Goal: Task Accomplishment & Management: Manage account settings

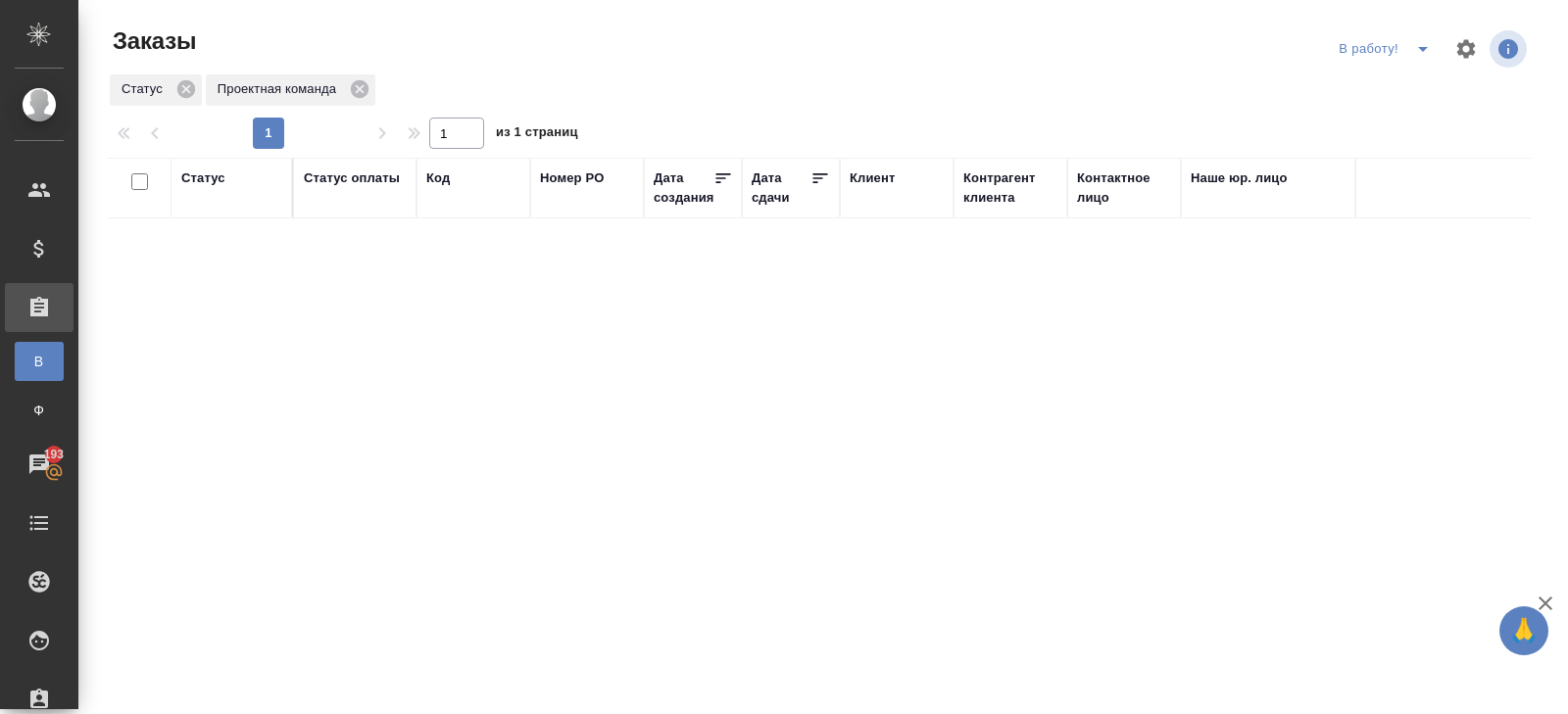
click at [1425, 48] on icon "split button" at bounding box center [1423, 49] width 10 height 5
click at [1392, 94] on li "ПМ" at bounding box center [1387, 88] width 109 height 32
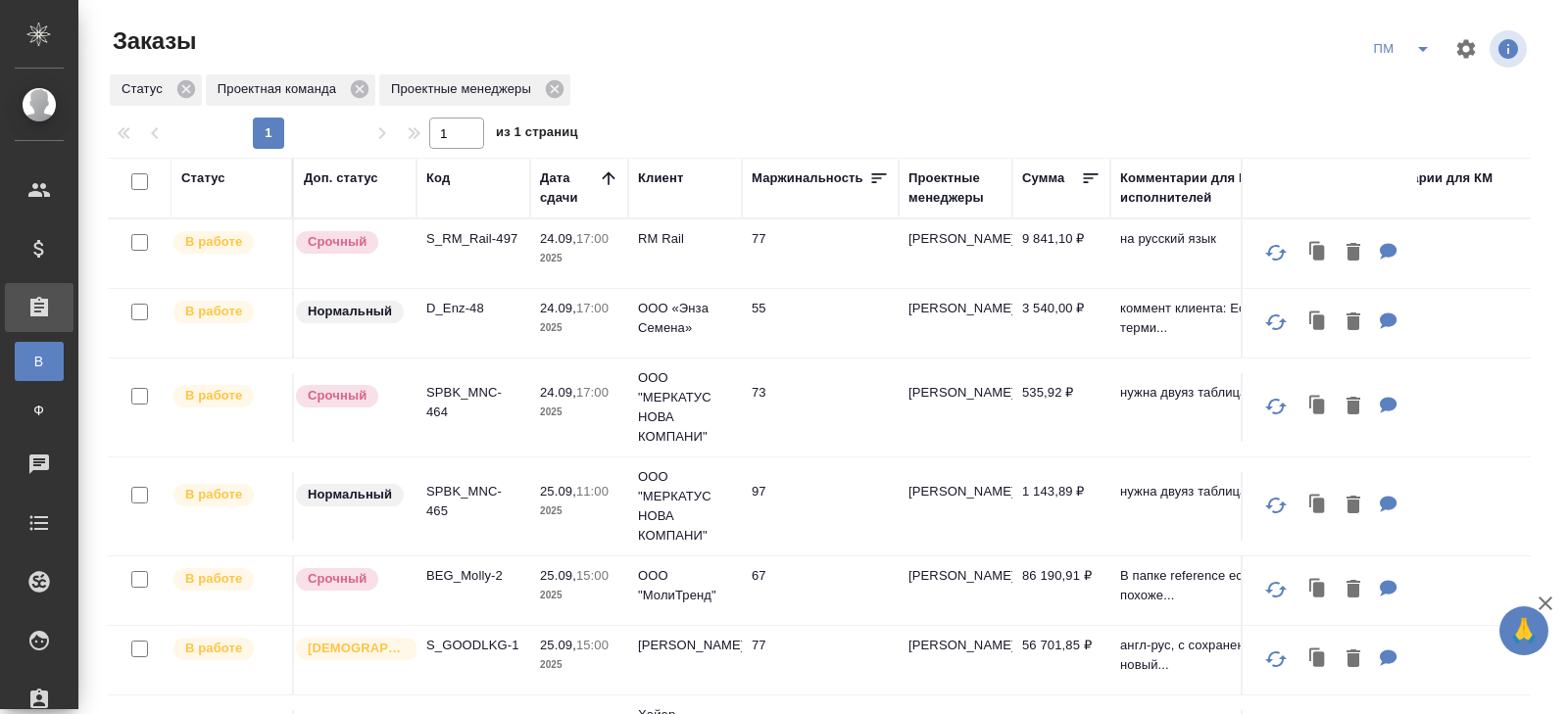
click at [451, 306] on p "D_Enz-48" at bounding box center [473, 308] width 94 height 20
click at [1404, 46] on button "split button" at bounding box center [1423, 50] width 40 height 32
click at [1402, 87] on li "В работу!" at bounding box center [1403, 88] width 99 height 32
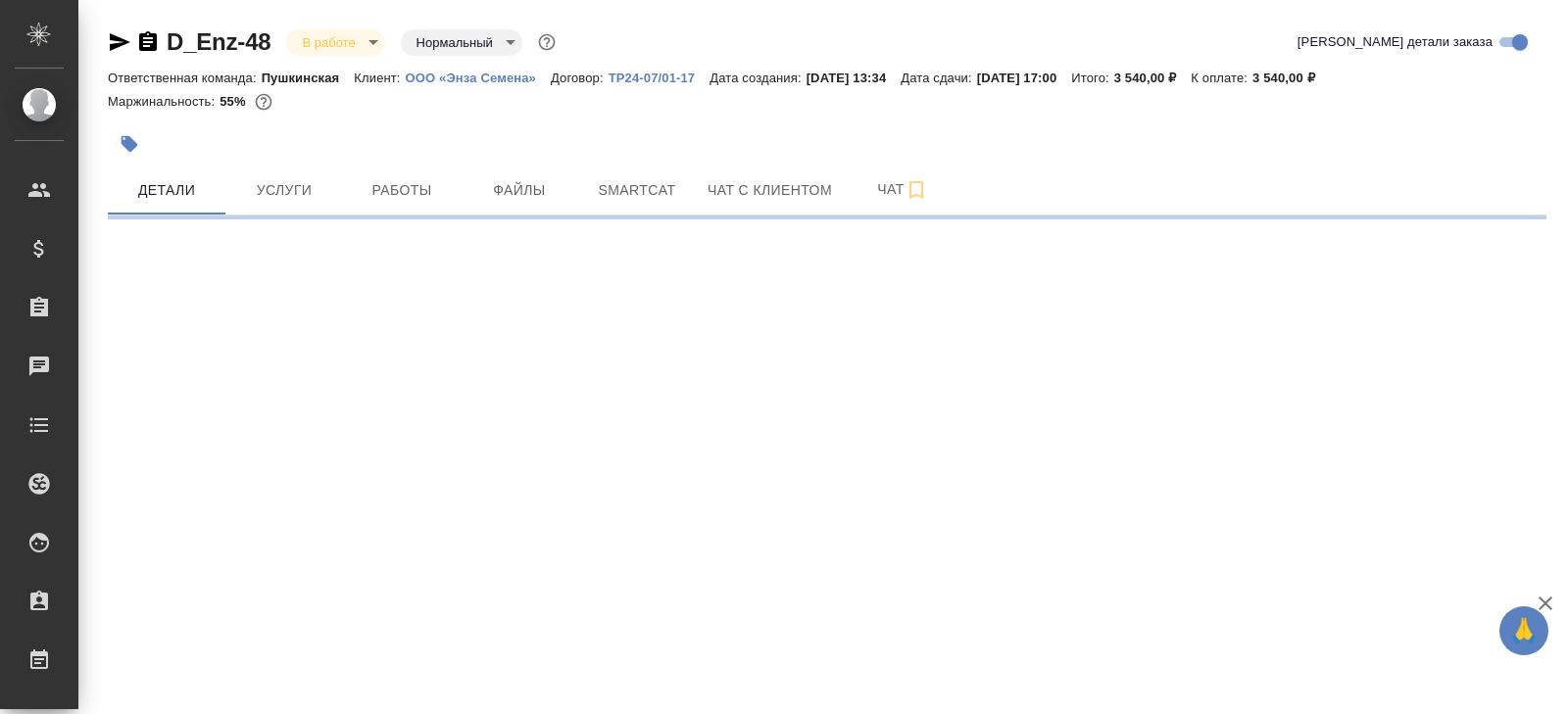
select select "RU"
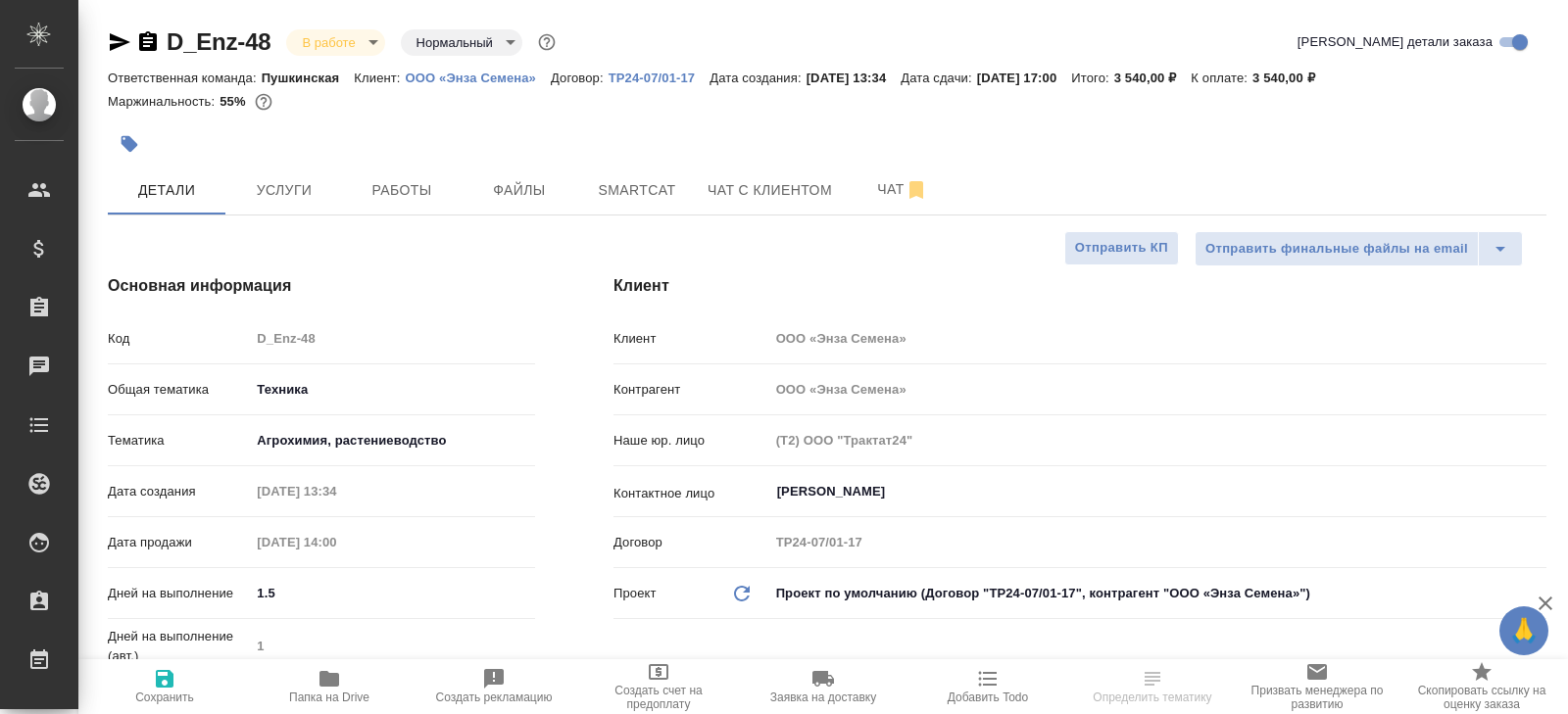
type textarea "x"
click at [114, 48] on icon "button" at bounding box center [120, 43] width 21 height 18
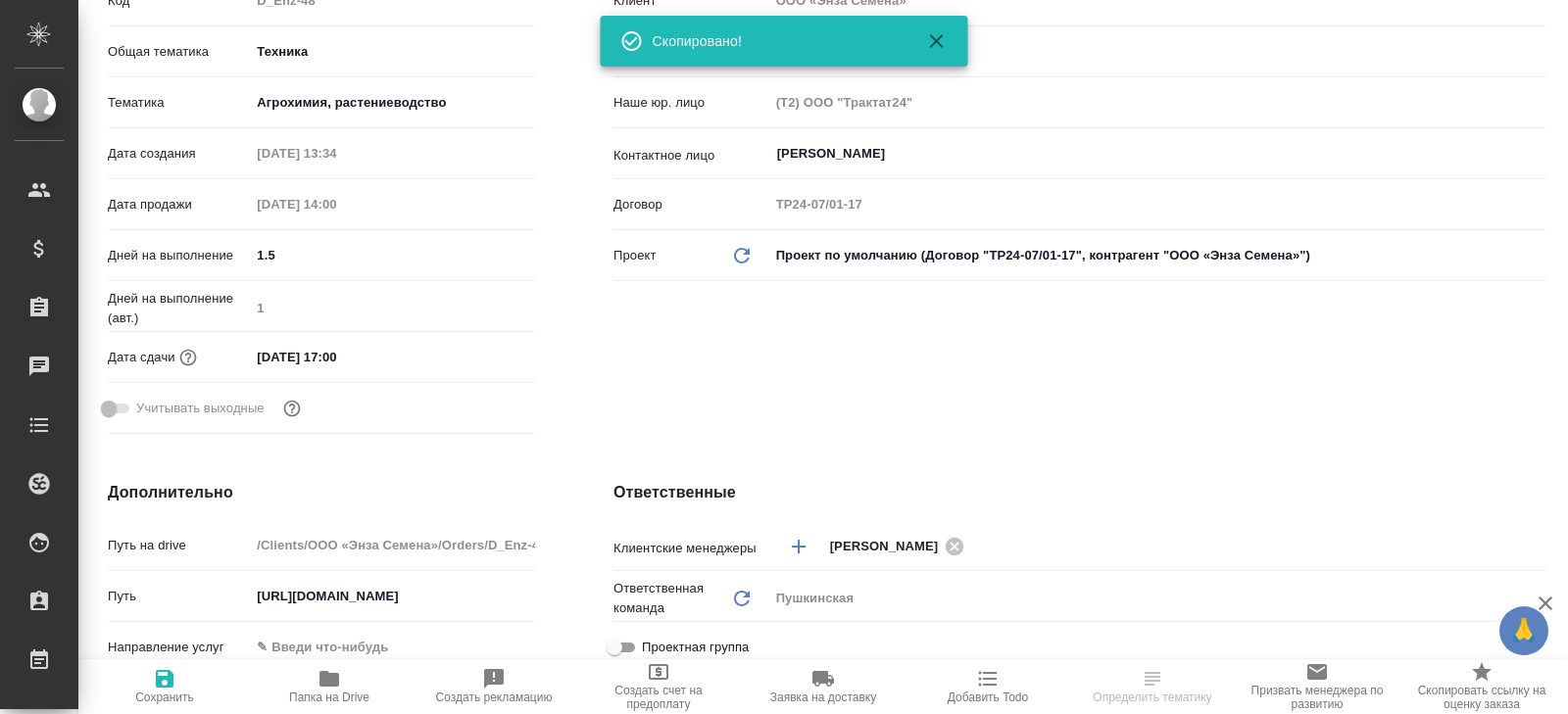
scroll to position [466, 0]
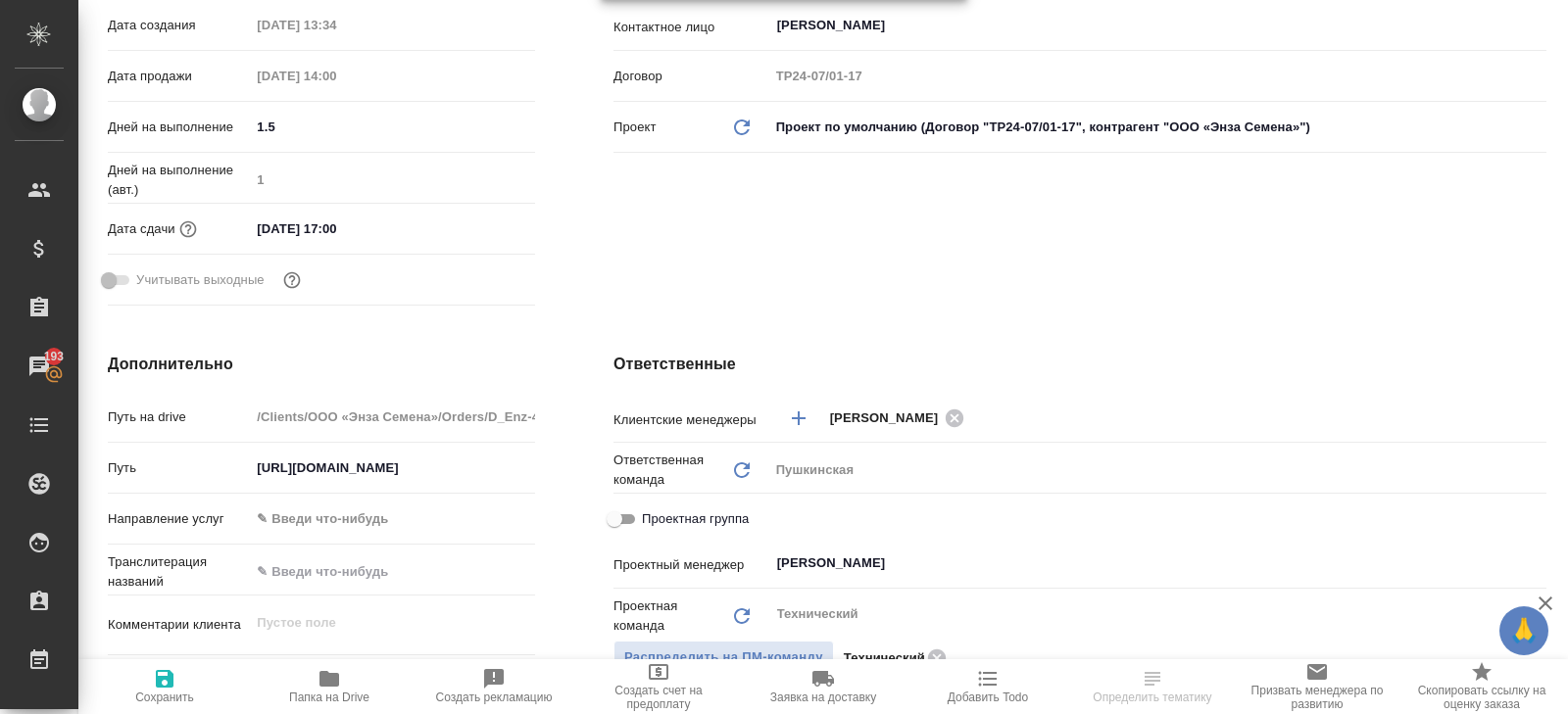
type textarea "x"
select select "RU"
type textarea "x"
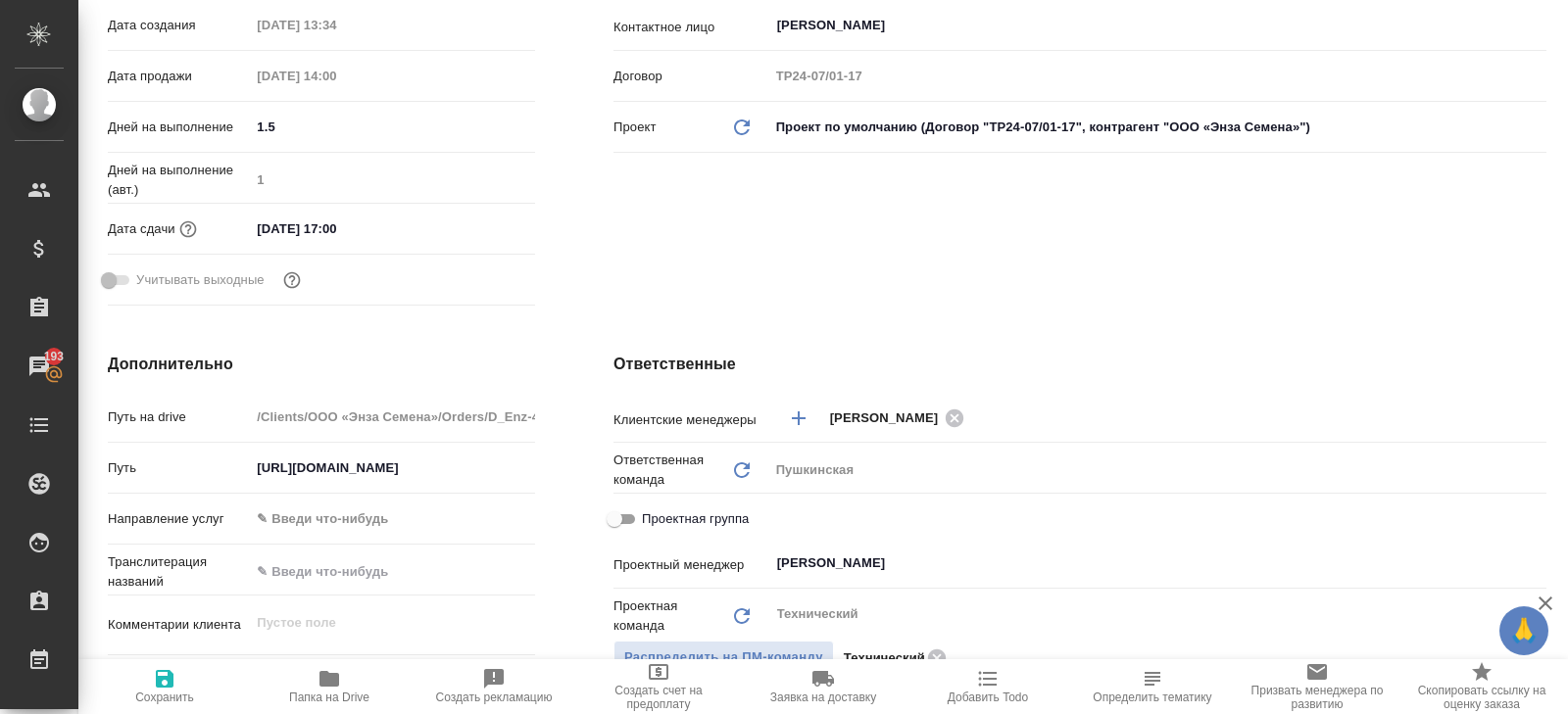
type textarea "x"
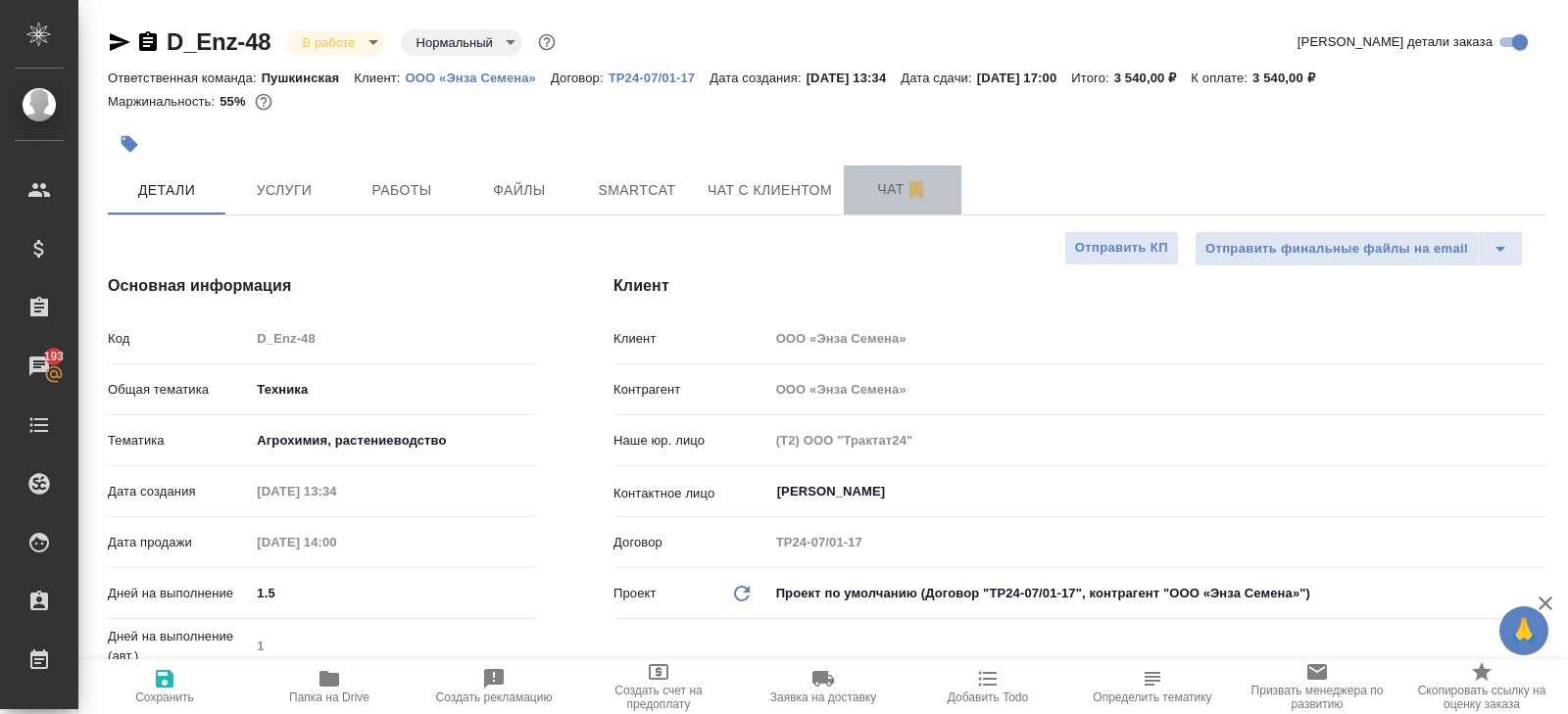
click at [873, 191] on span "Чат" at bounding box center [903, 189] width 94 height 25
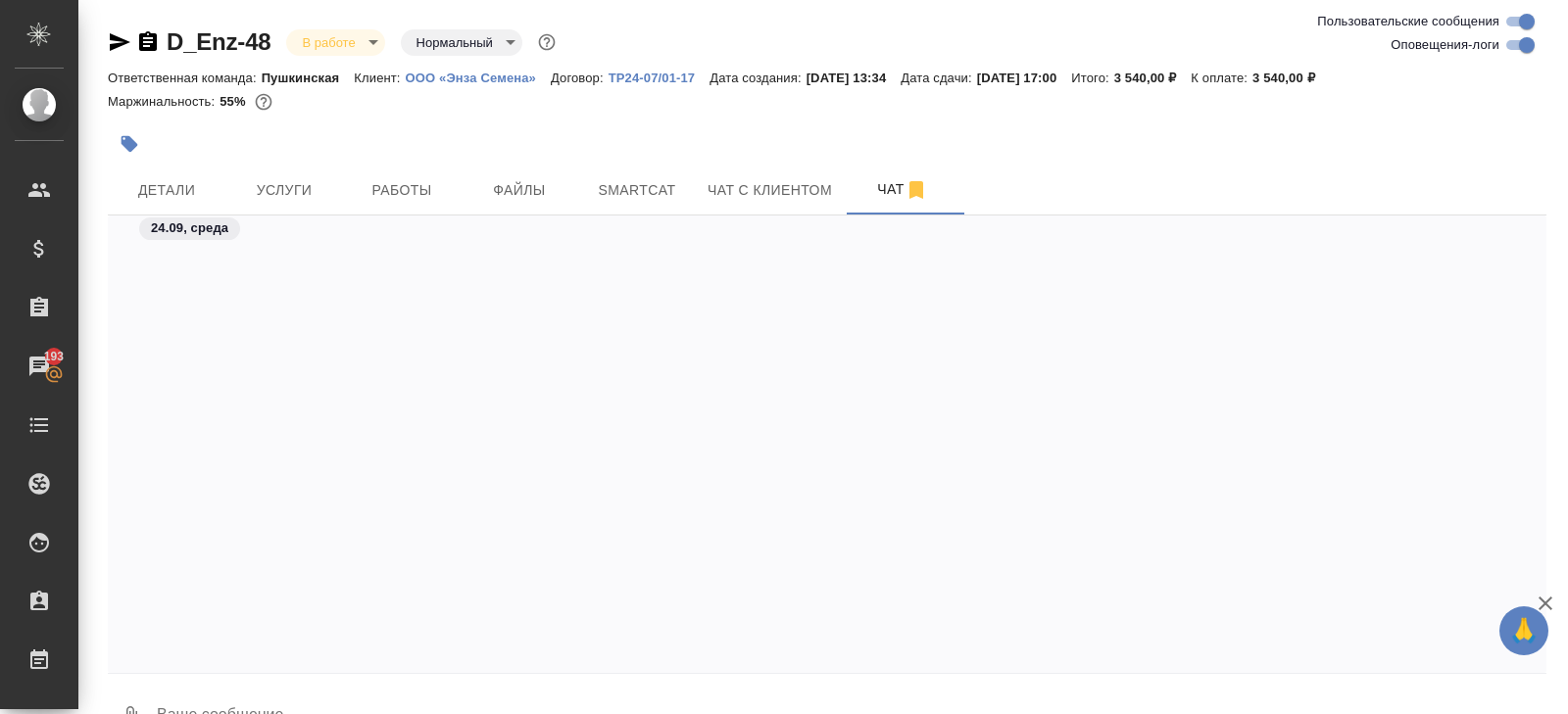
scroll to position [4176, 0]
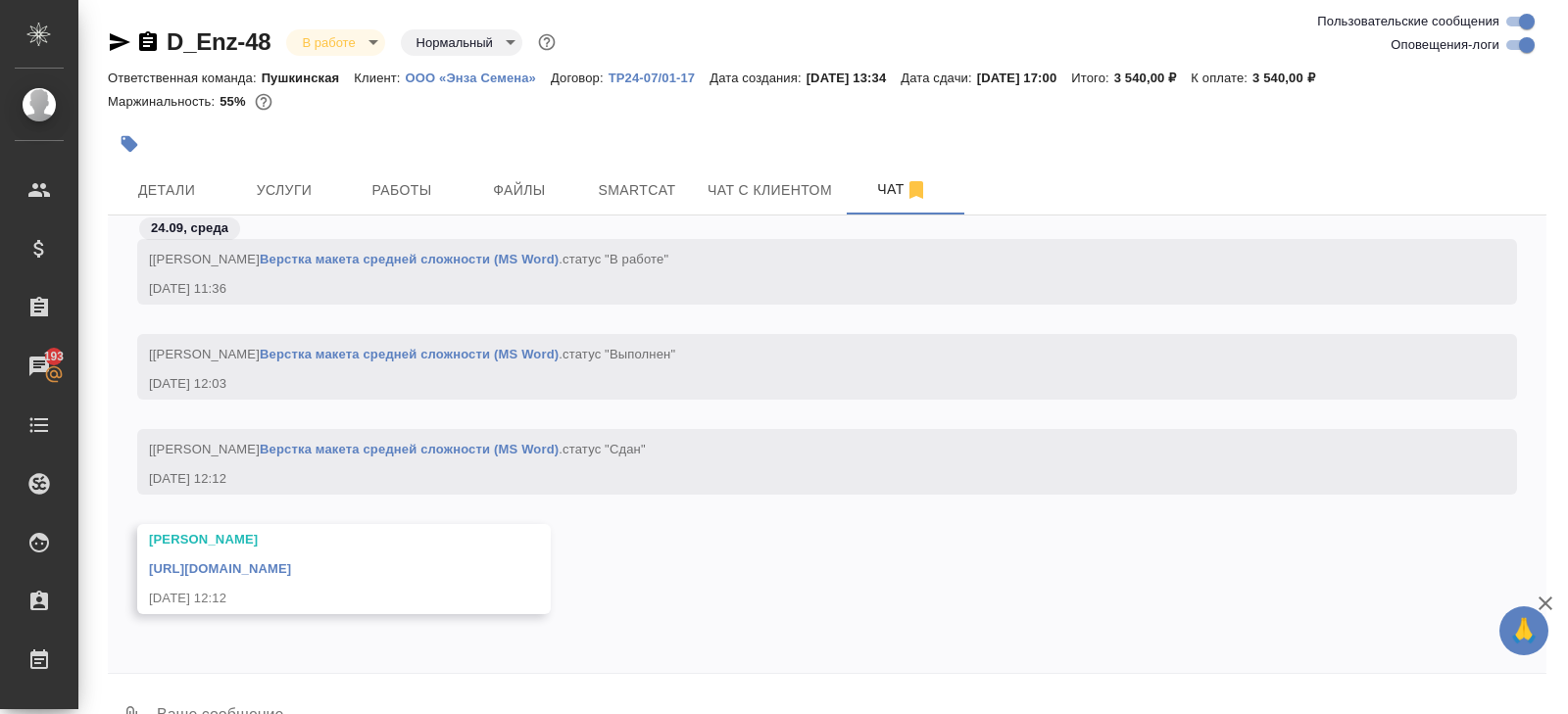
click at [292, 561] on link "https://drive.awatera.com/apps/files/files/10465731?dir=/Shares/%D0%9E%D0%9E%D0…" at bounding box center [219, 568] width 142 height 15
click at [353, 46] on body "🙏 .cls-1 fill:#fff; AWATERA Belyakova Yulia Клиенты Спецификации Заказы 193 Чат…" at bounding box center [784, 357] width 1568 height 714
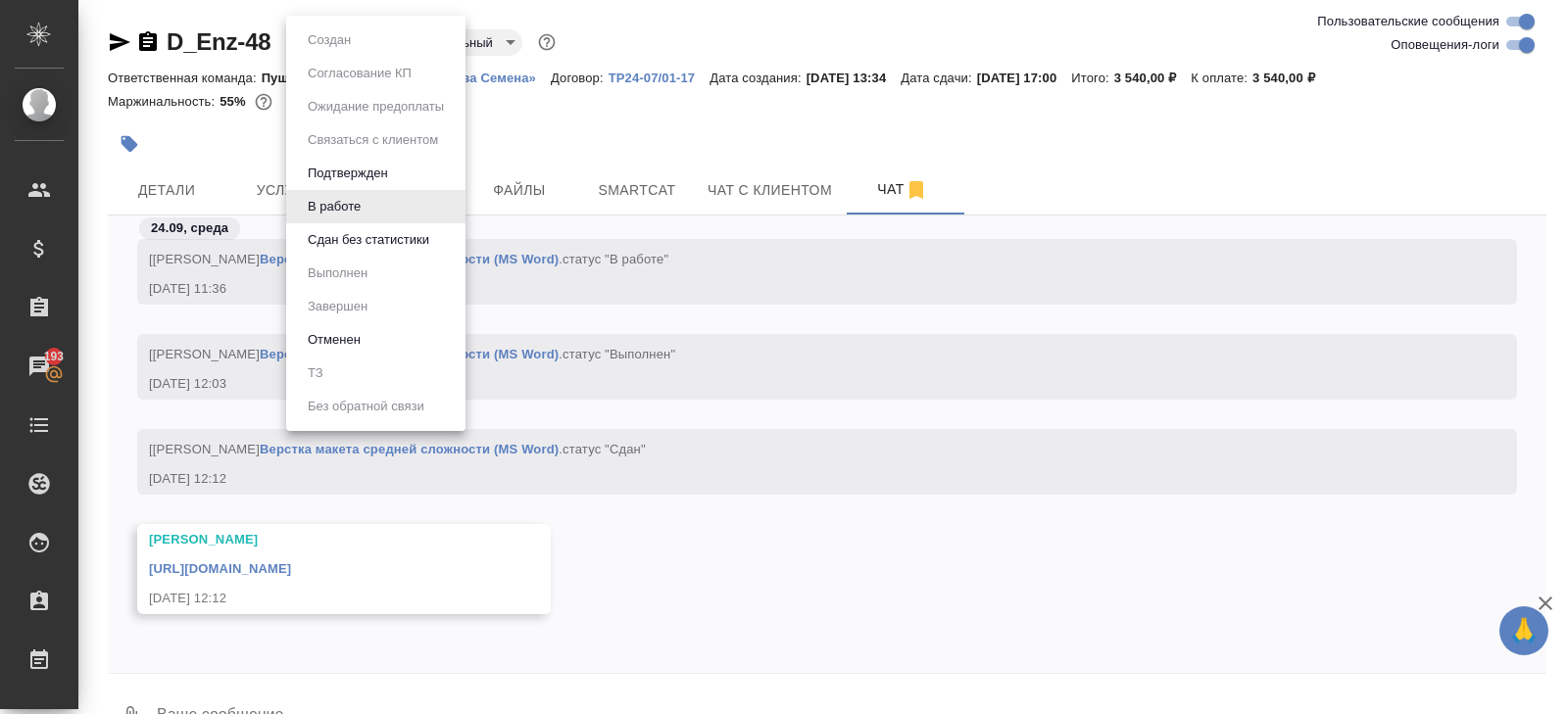
click at [354, 243] on button "Сдан без статистики" at bounding box center [368, 240] width 133 height 22
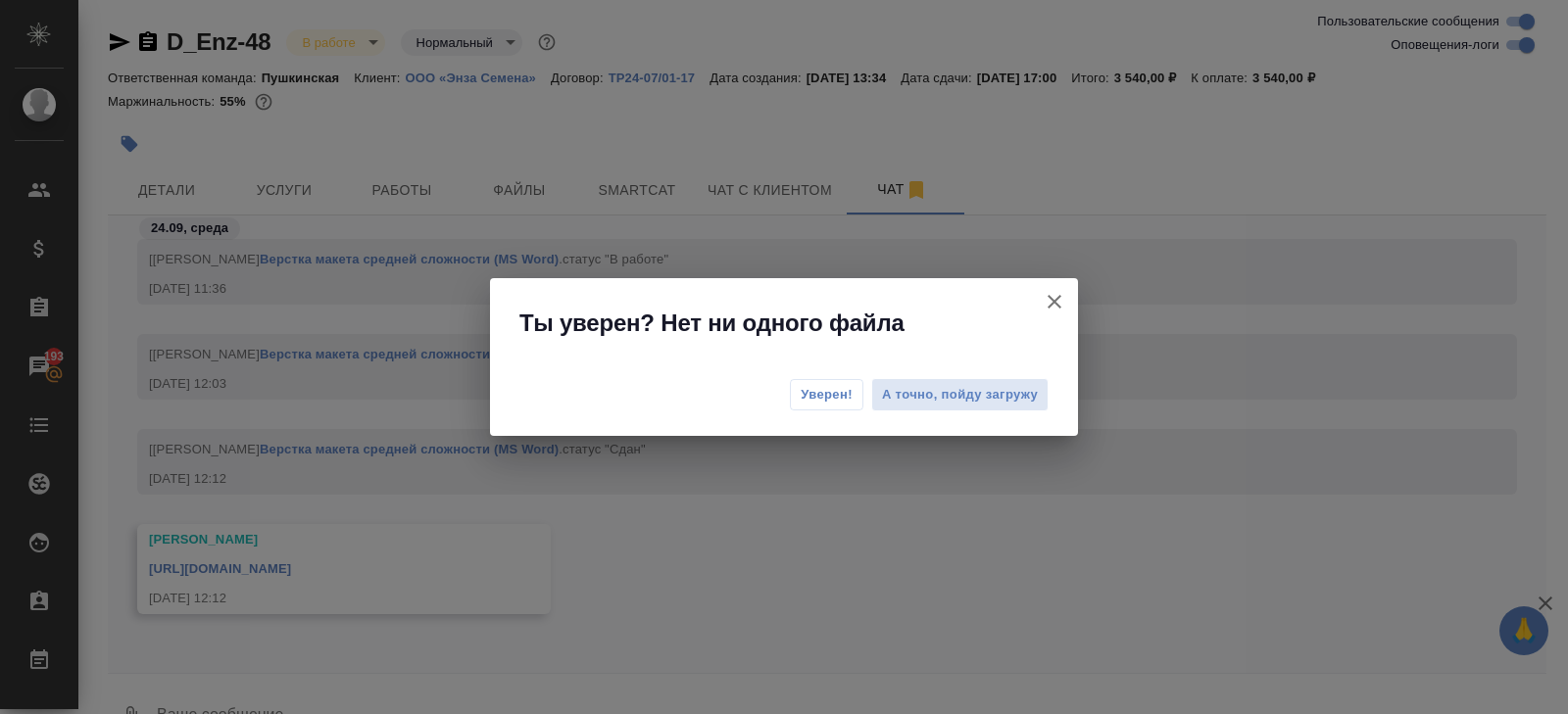
click at [843, 387] on span "Уверен!" at bounding box center [826, 395] width 52 height 20
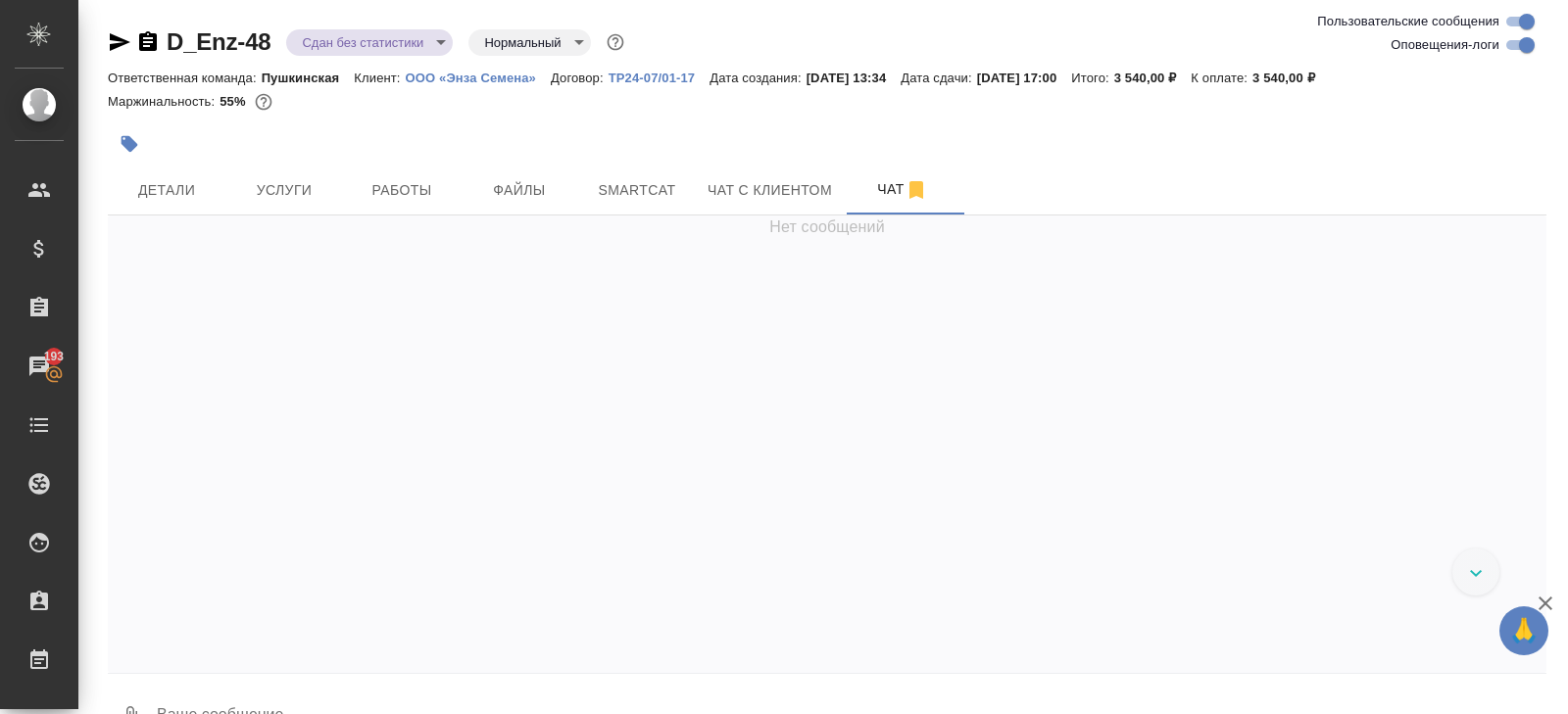
scroll to position [4270, 0]
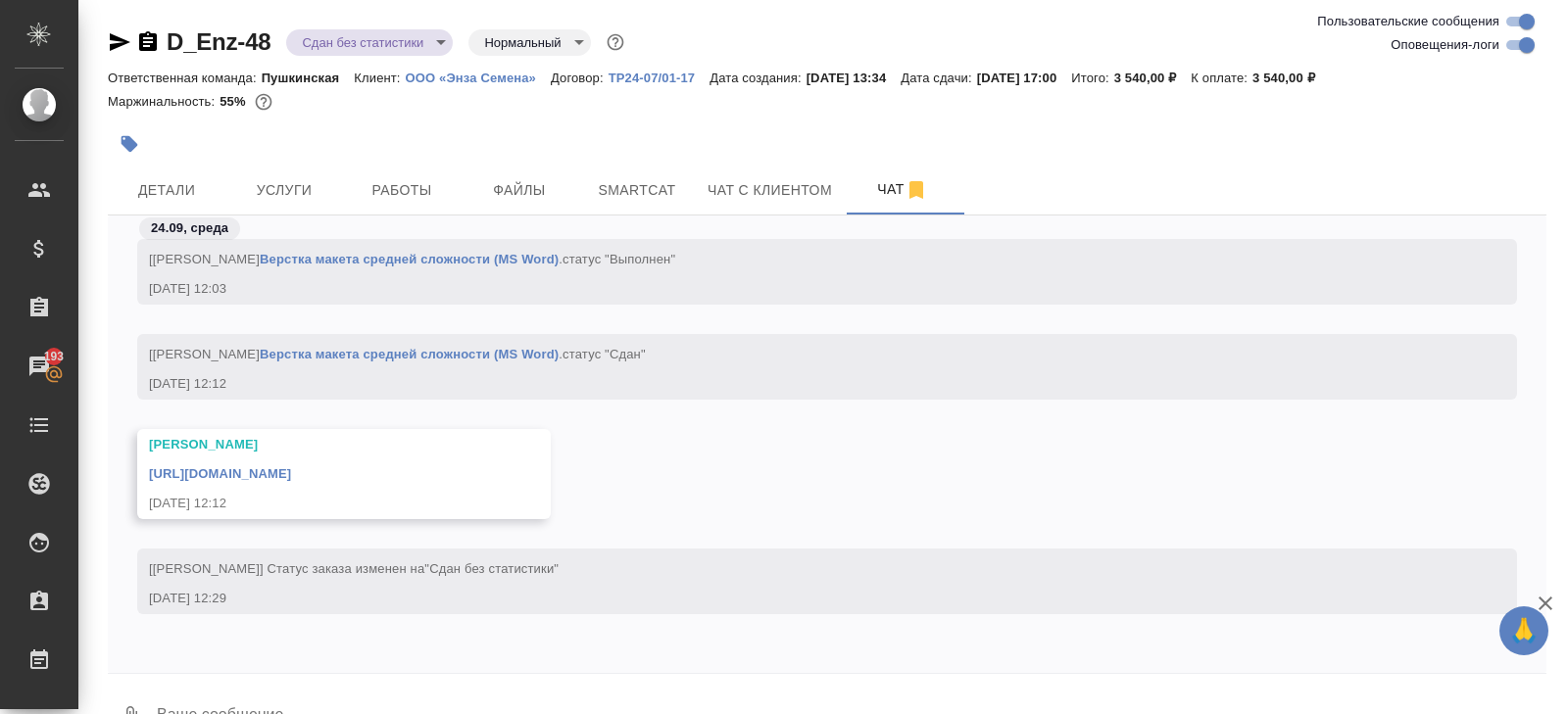
click at [397, 173] on button "Работы" at bounding box center [402, 189] width 118 height 49
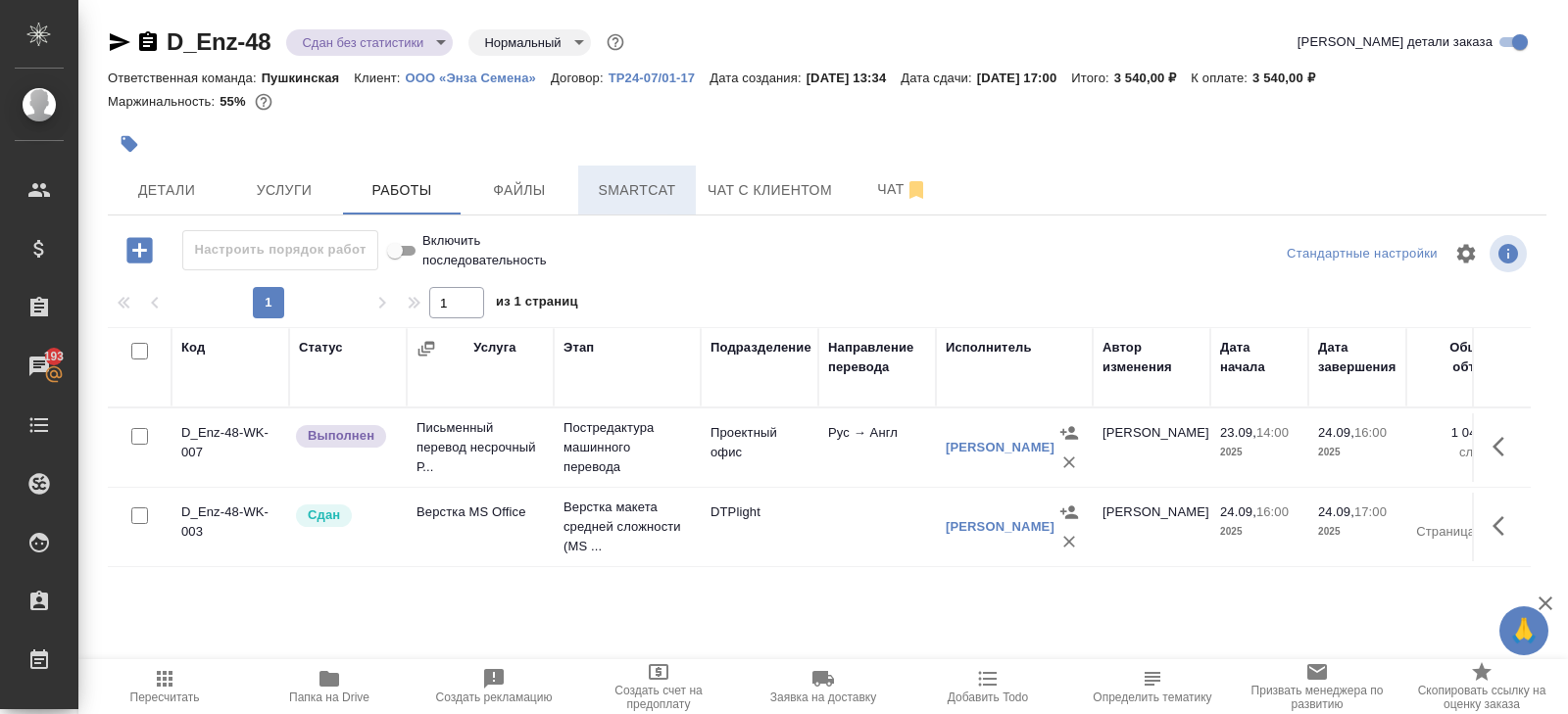
click at [659, 166] on button "Smartcat" at bounding box center [637, 189] width 118 height 49
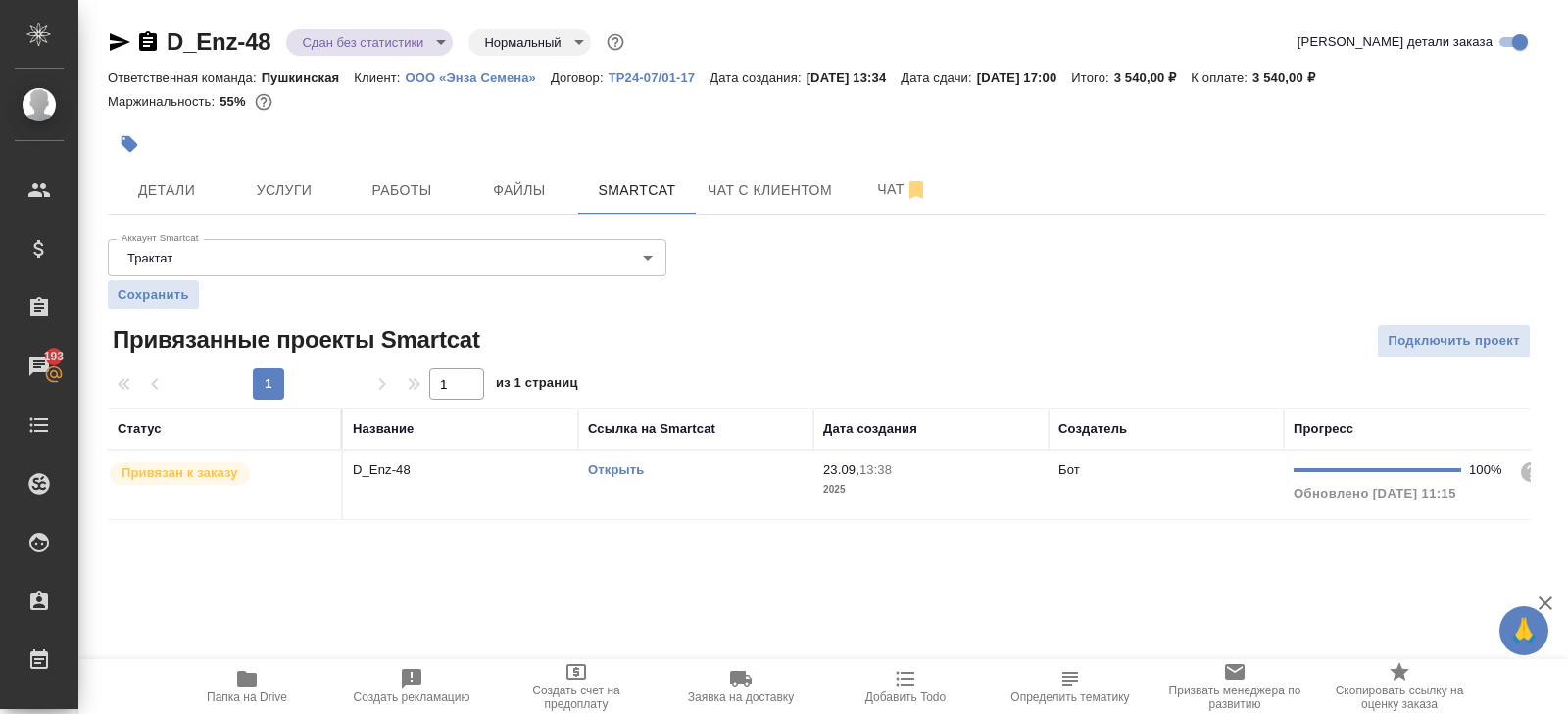
click at [715, 475] on div "Открыть" at bounding box center [695, 471] width 215 height 20
click at [412, 214] on hr at bounding box center [827, 214] width 1439 height 1
click at [412, 197] on span "Работы" at bounding box center [402, 190] width 94 height 25
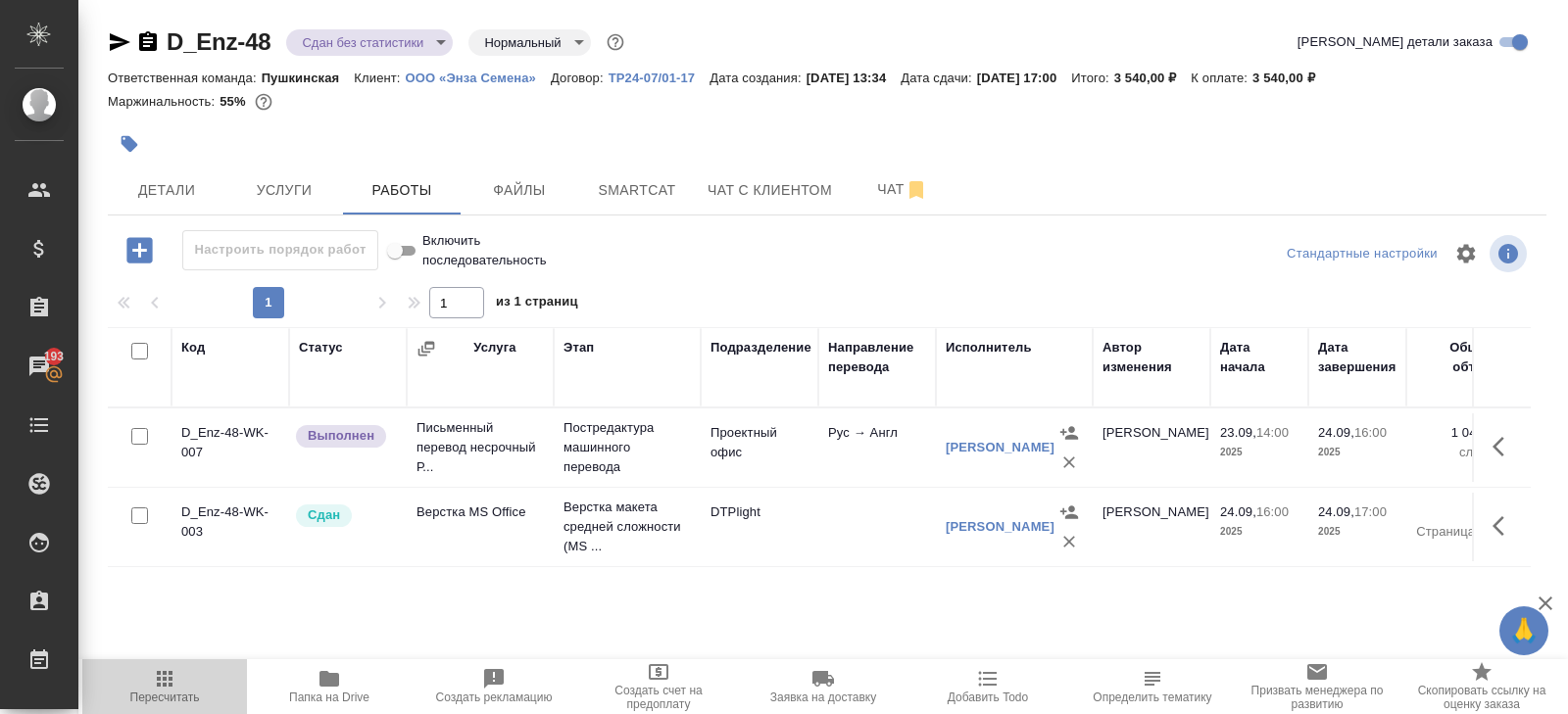
click at [190, 666] on button "Пересчитать" at bounding box center [165, 686] width 165 height 55
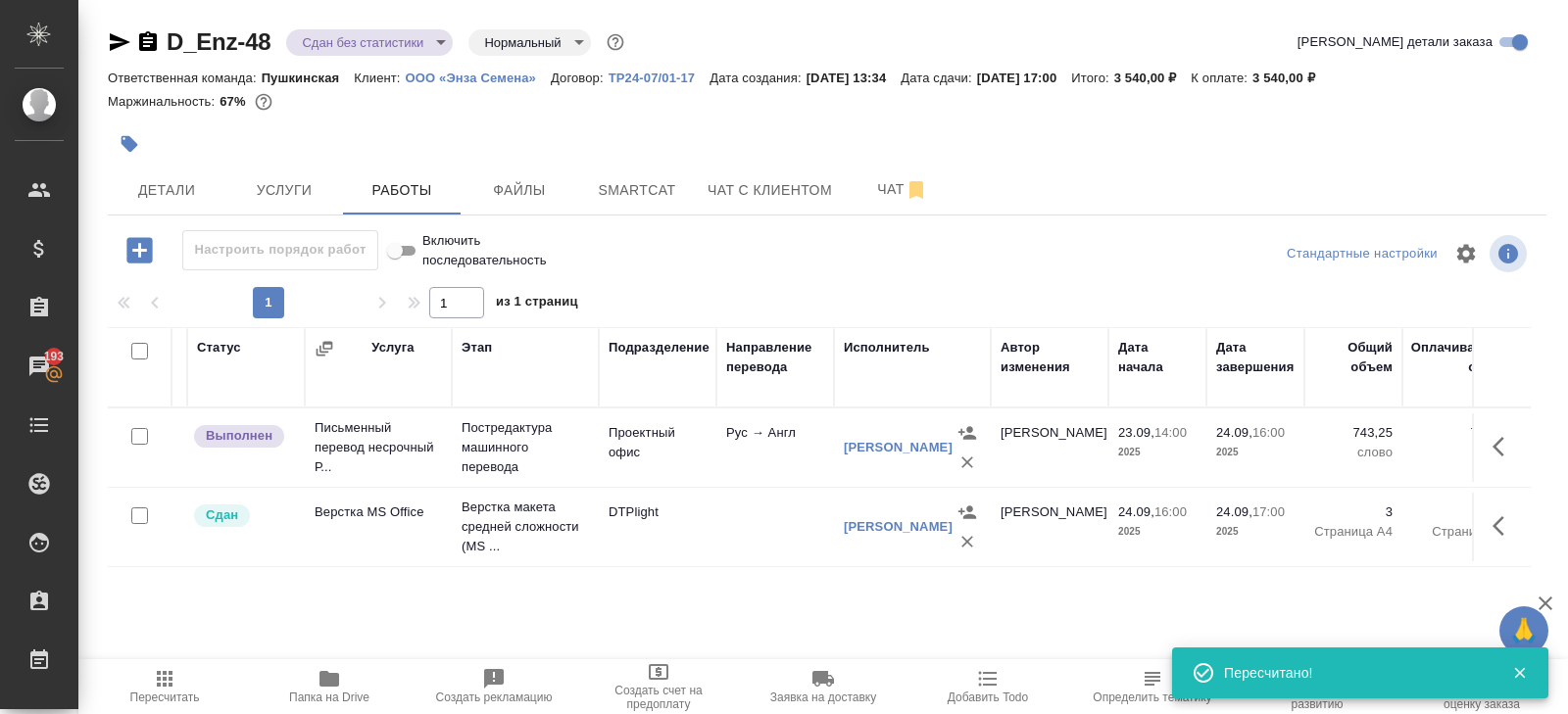
scroll to position [0, 104]
click at [1503, 448] on icon "button" at bounding box center [1505, 447] width 24 height 24
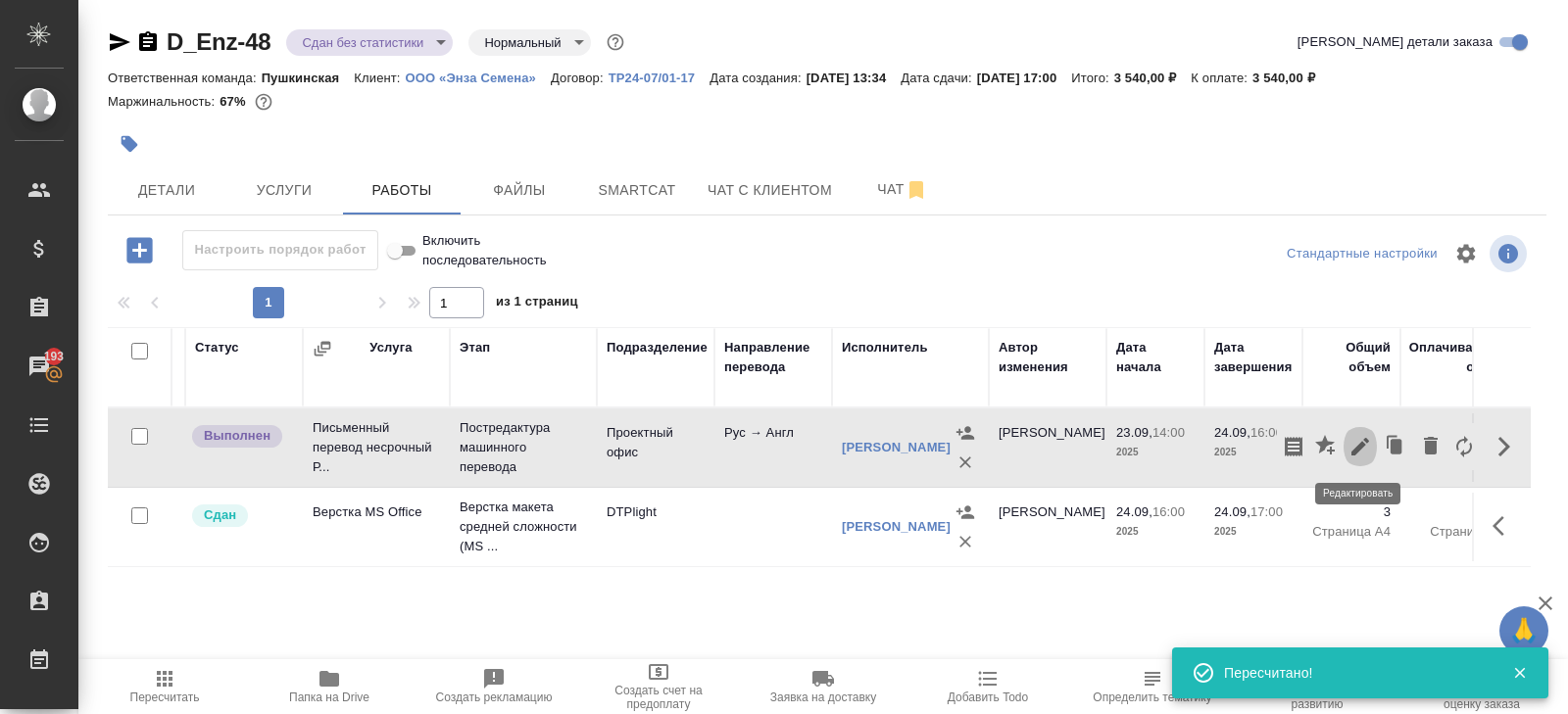
click at [1370, 449] on icon "button" at bounding box center [1361, 447] width 24 height 24
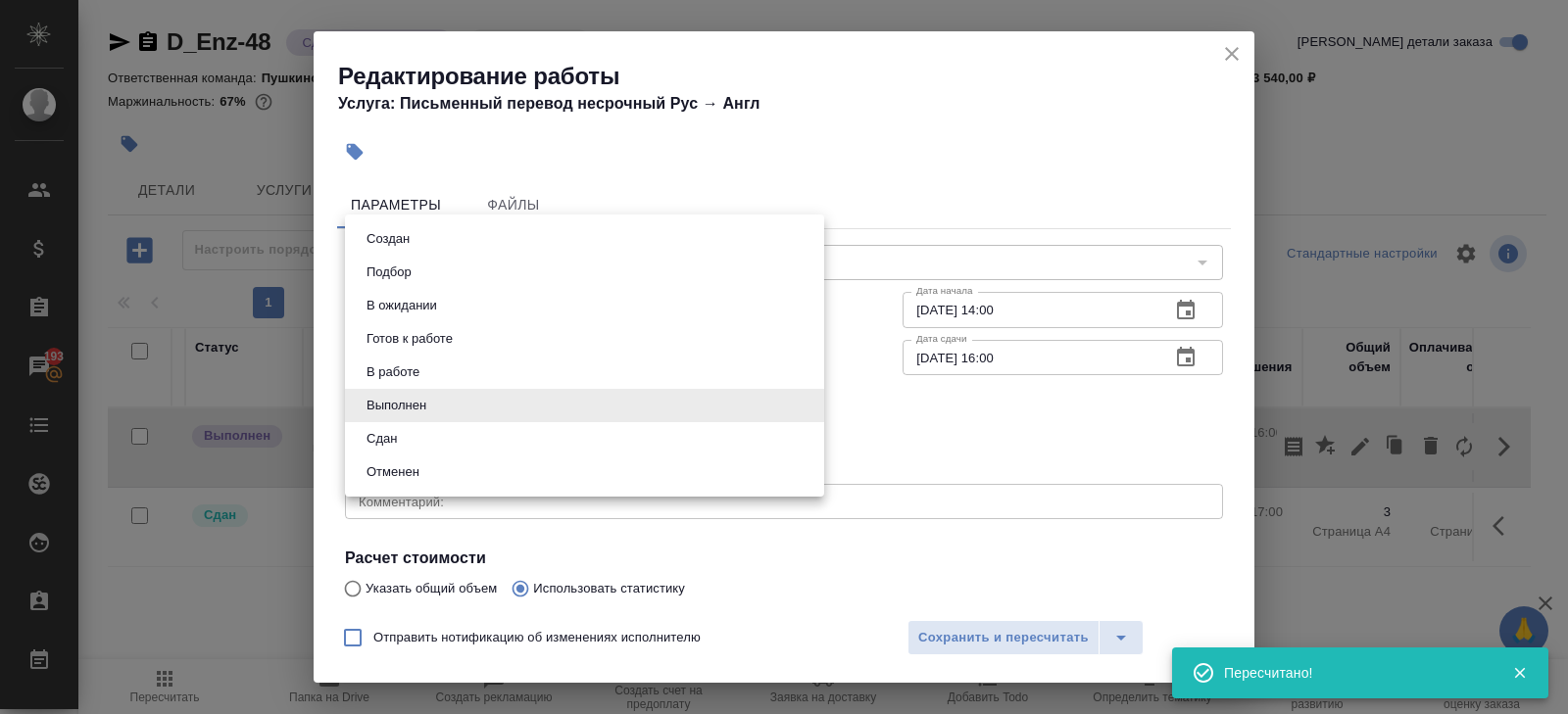
click at [483, 416] on body "🙏 .cls-1 fill:#fff; AWATERA Belyakova Yulia Клиенты Спецификации Заказы 193 Чат…" at bounding box center [784, 357] width 1568 height 714
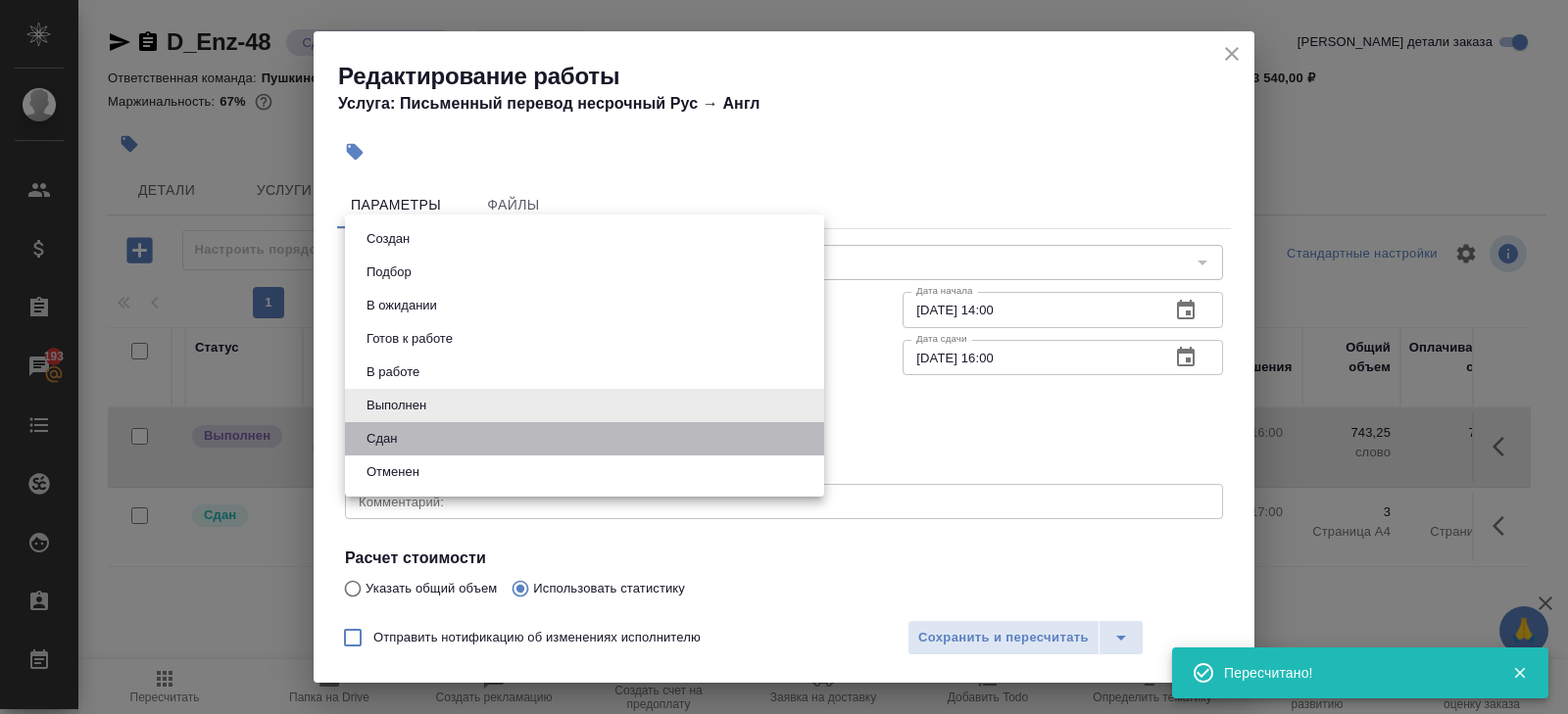
click at [423, 440] on li "Сдан" at bounding box center [584, 439] width 479 height 34
type input "closed"
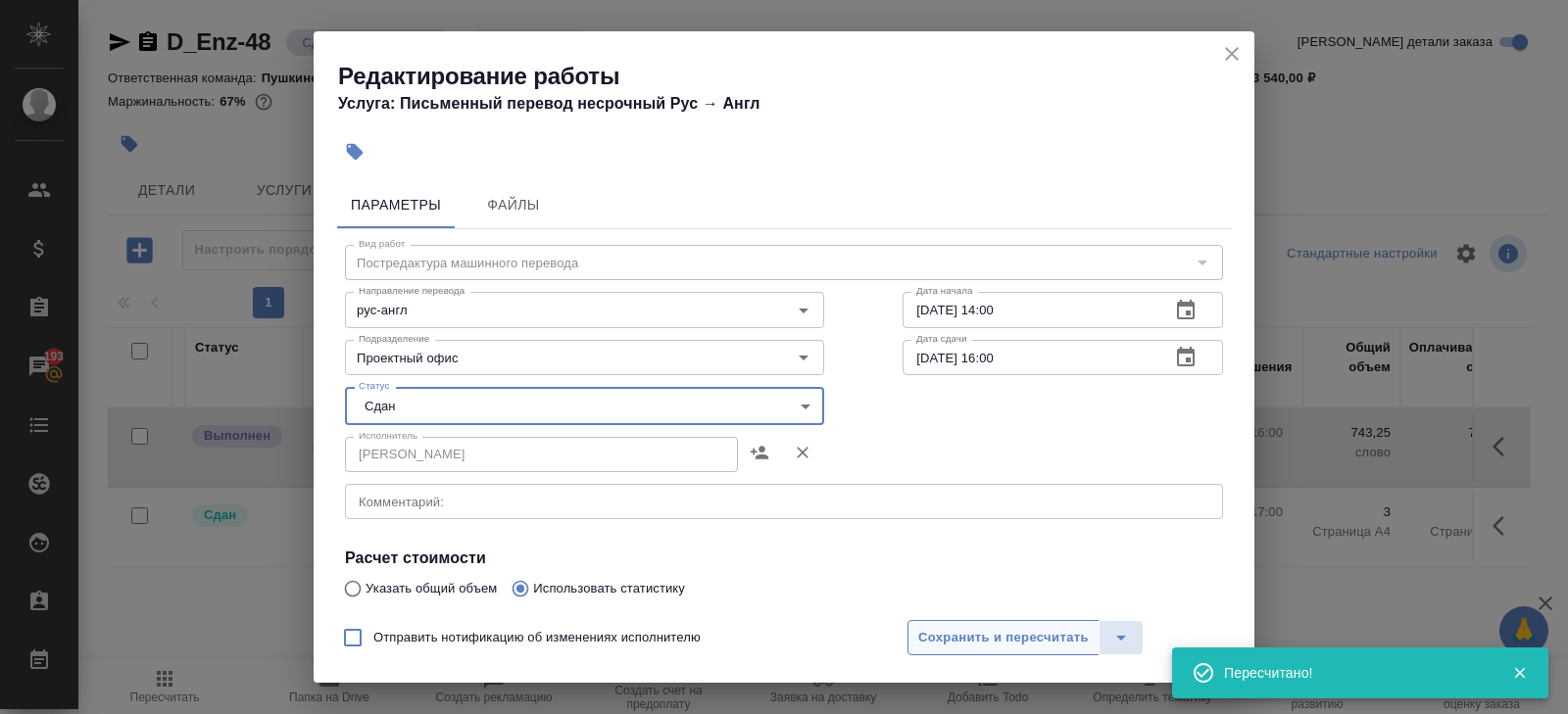
click at [1033, 640] on span "Сохранить и пересчитать" at bounding box center [1004, 639] width 171 height 23
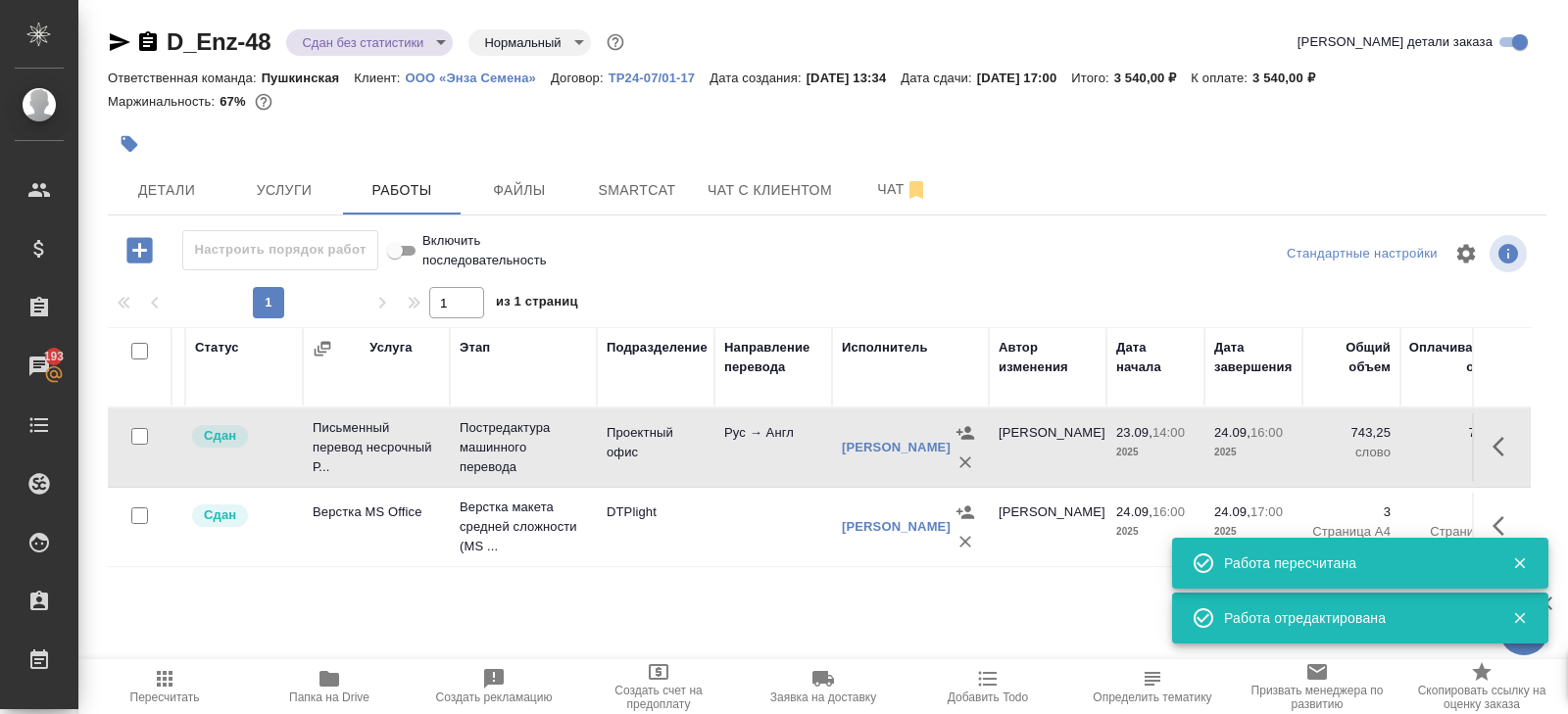
click at [147, 699] on span "Пересчитать" at bounding box center [165, 698] width 69 height 14
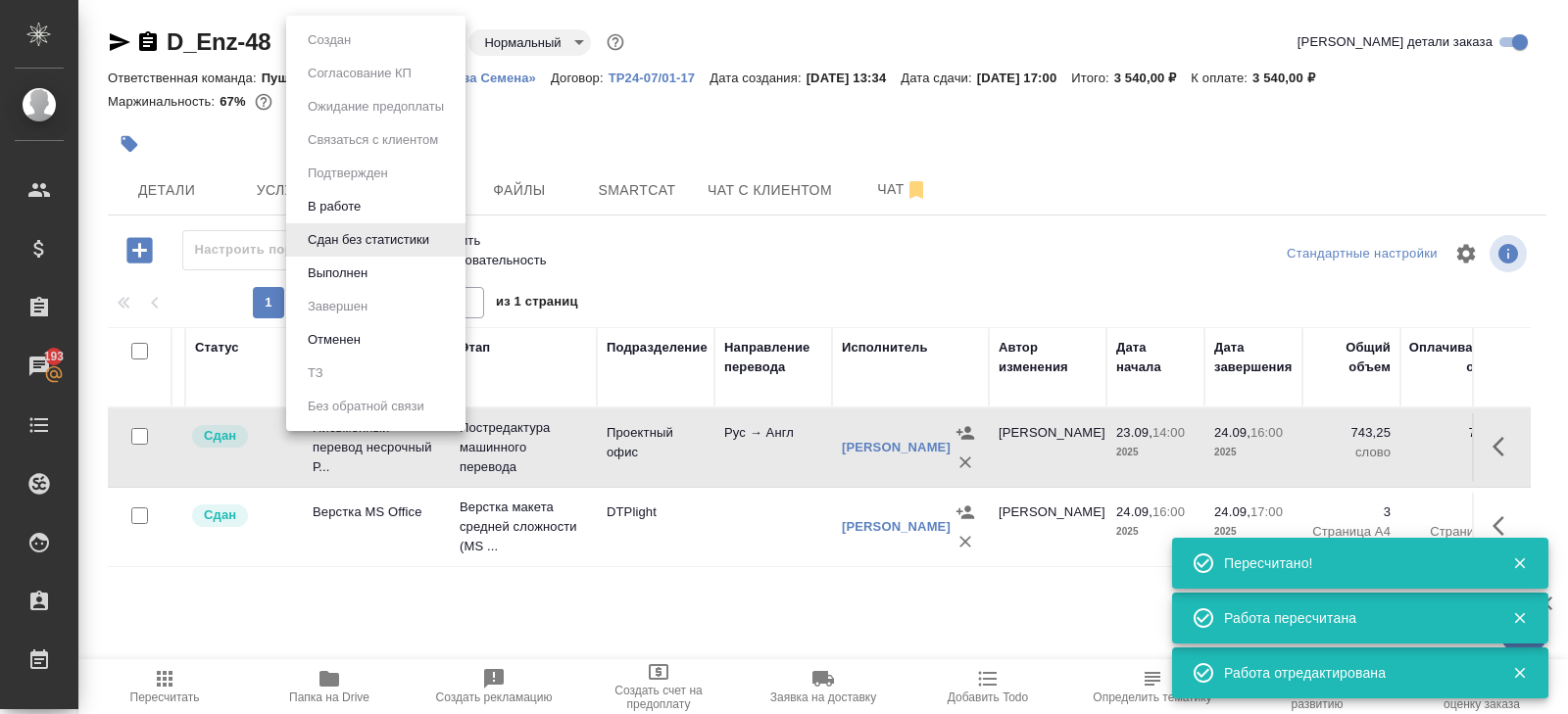
click at [364, 37] on body "🙏 .cls-1 fill:#fff; AWATERA Belyakova Yulia Клиенты Спецификации Заказы 193 Чат…" at bounding box center [784, 357] width 1568 height 714
click at [339, 288] on li "Выполнен" at bounding box center [376, 274] width 180 height 34
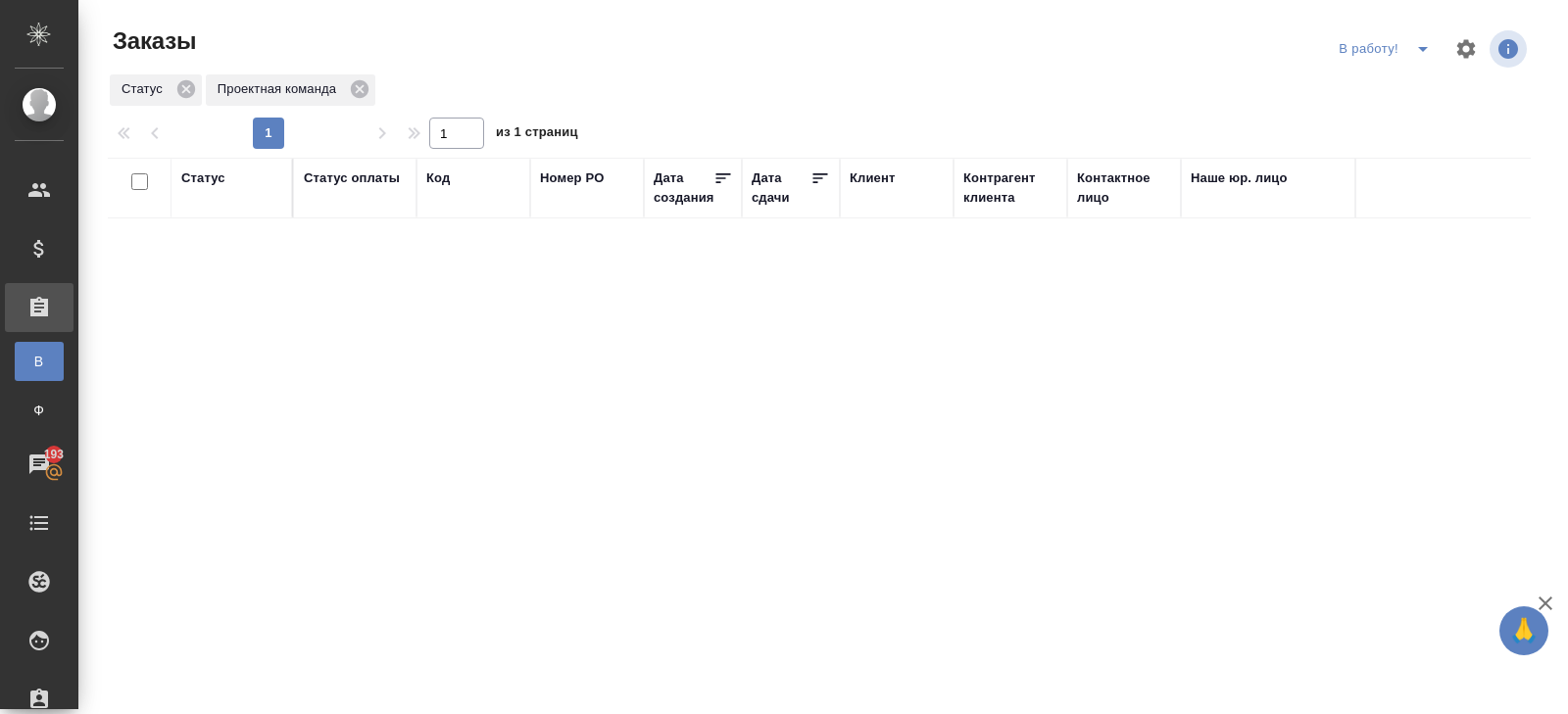
click at [1424, 54] on icon "split button" at bounding box center [1423, 50] width 24 height 24
click at [1376, 92] on li "ПМ" at bounding box center [1387, 88] width 109 height 32
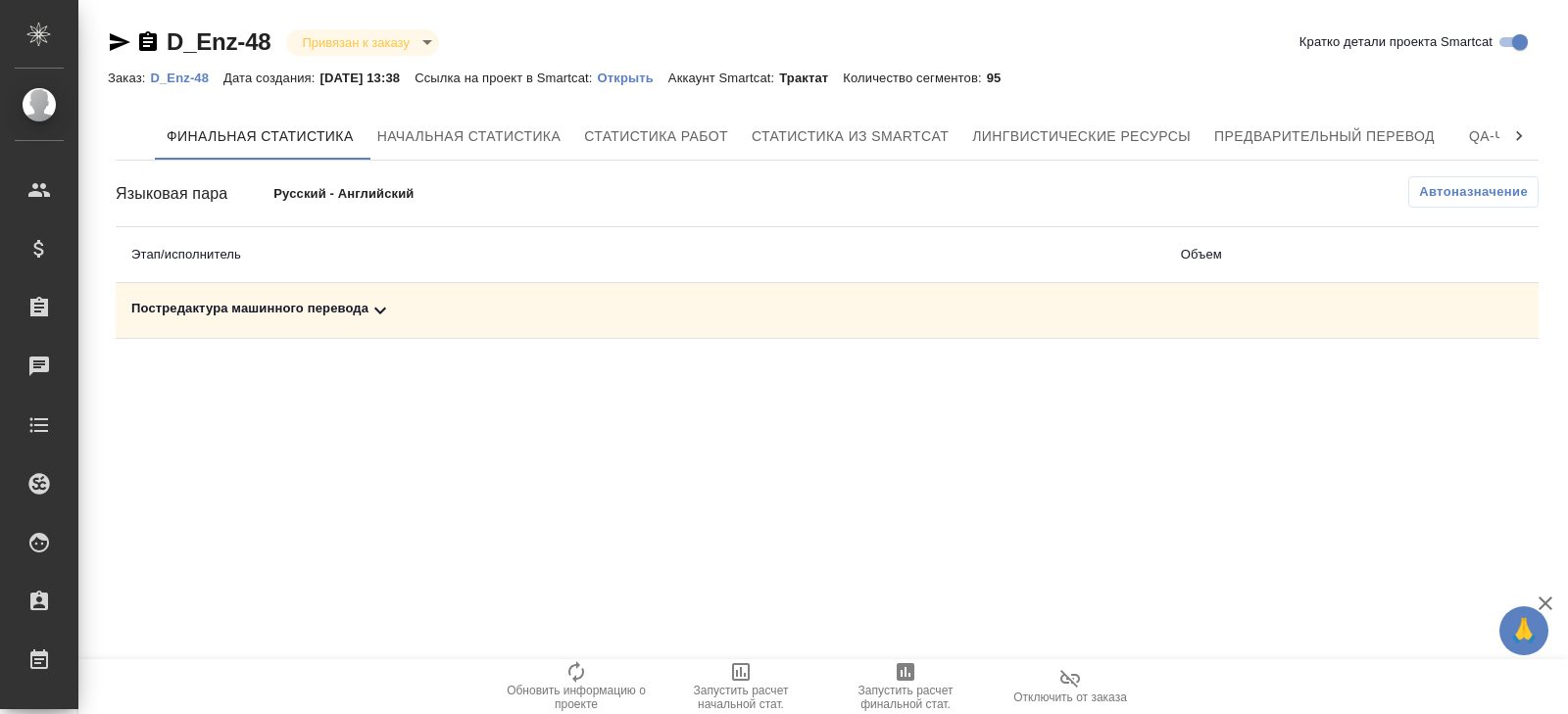
click at [396, 294] on td "Постредактура машинного перевода" at bounding box center [641, 311] width 1049 height 56
click at [388, 305] on icon at bounding box center [381, 310] width 24 height 24
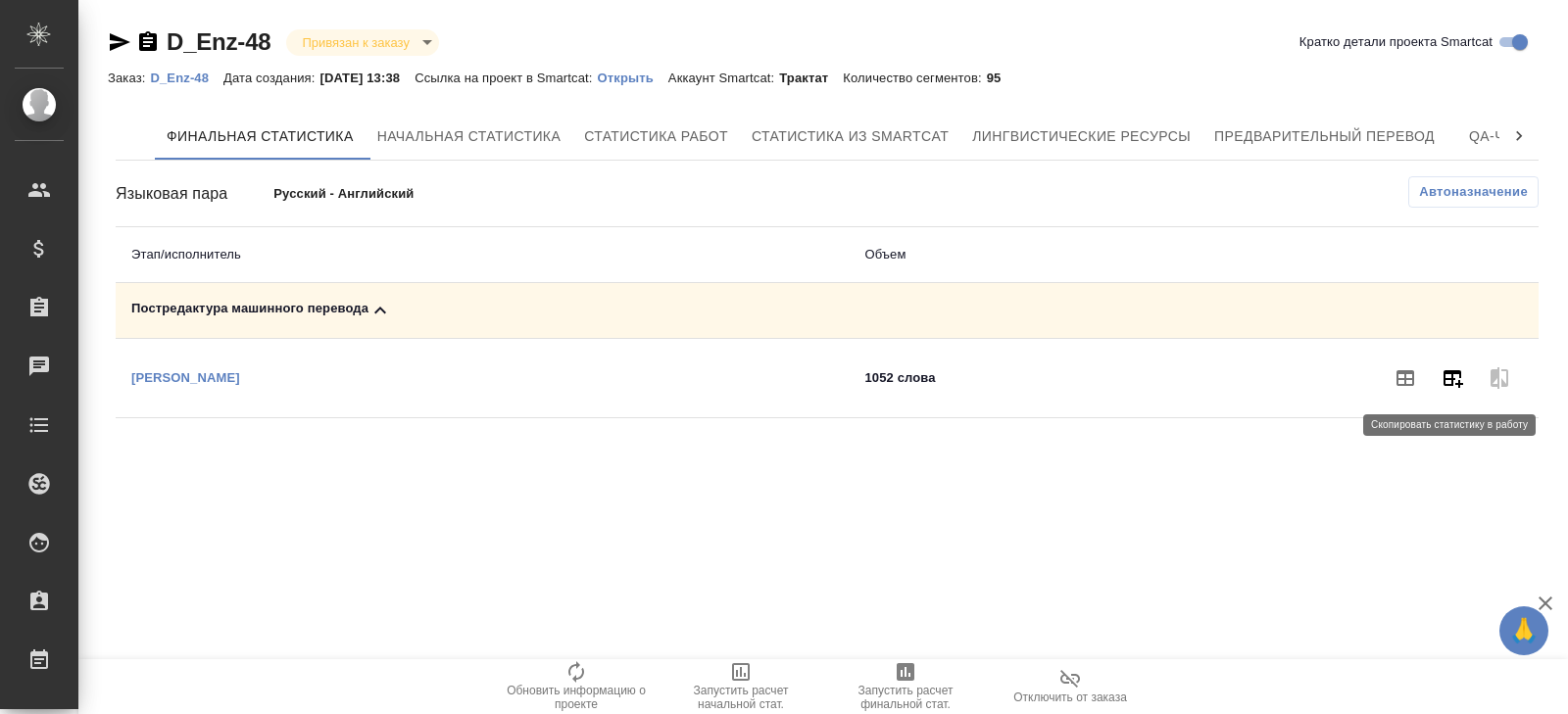
click at [1454, 385] on icon "button" at bounding box center [1453, 379] width 24 height 24
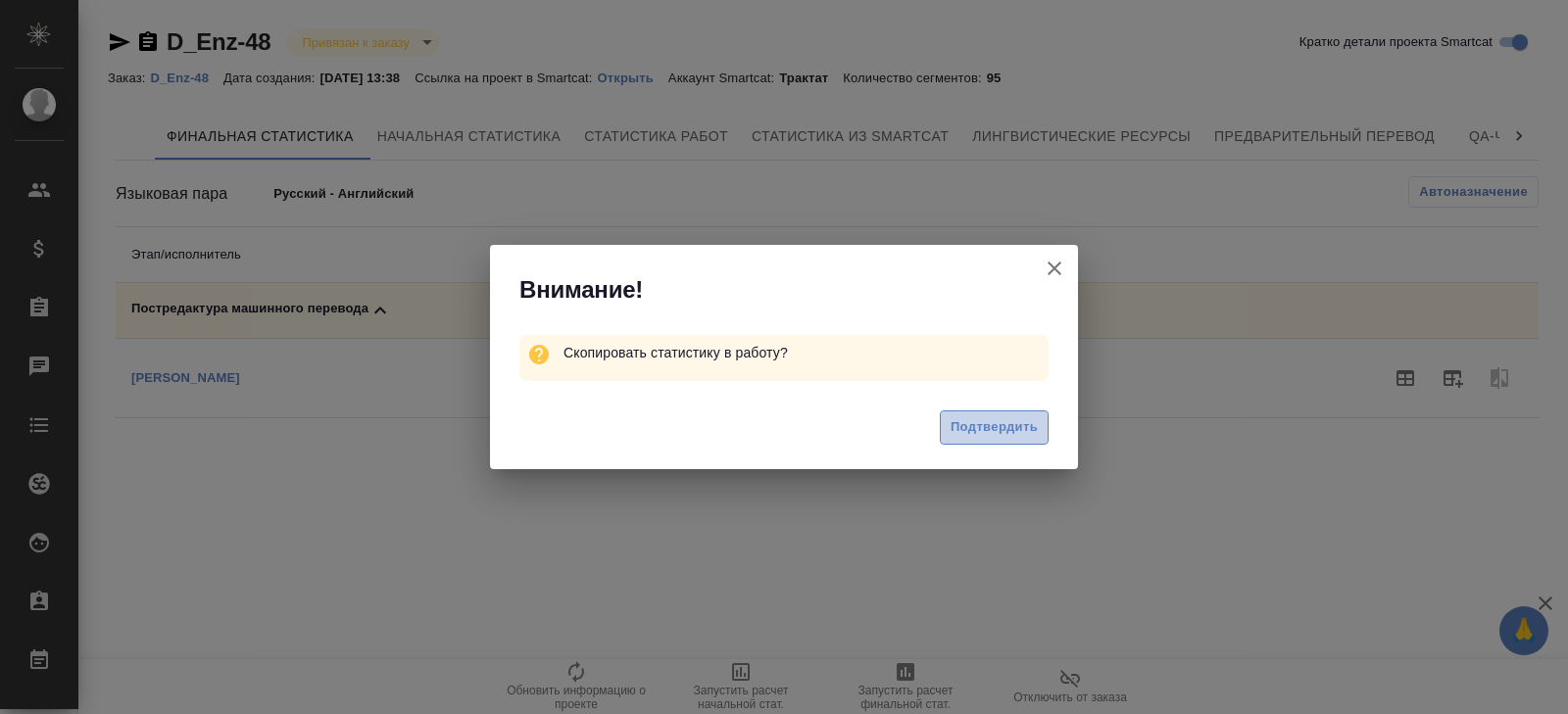
click at [960, 426] on span "Подтвердить" at bounding box center [995, 427] width 87 height 23
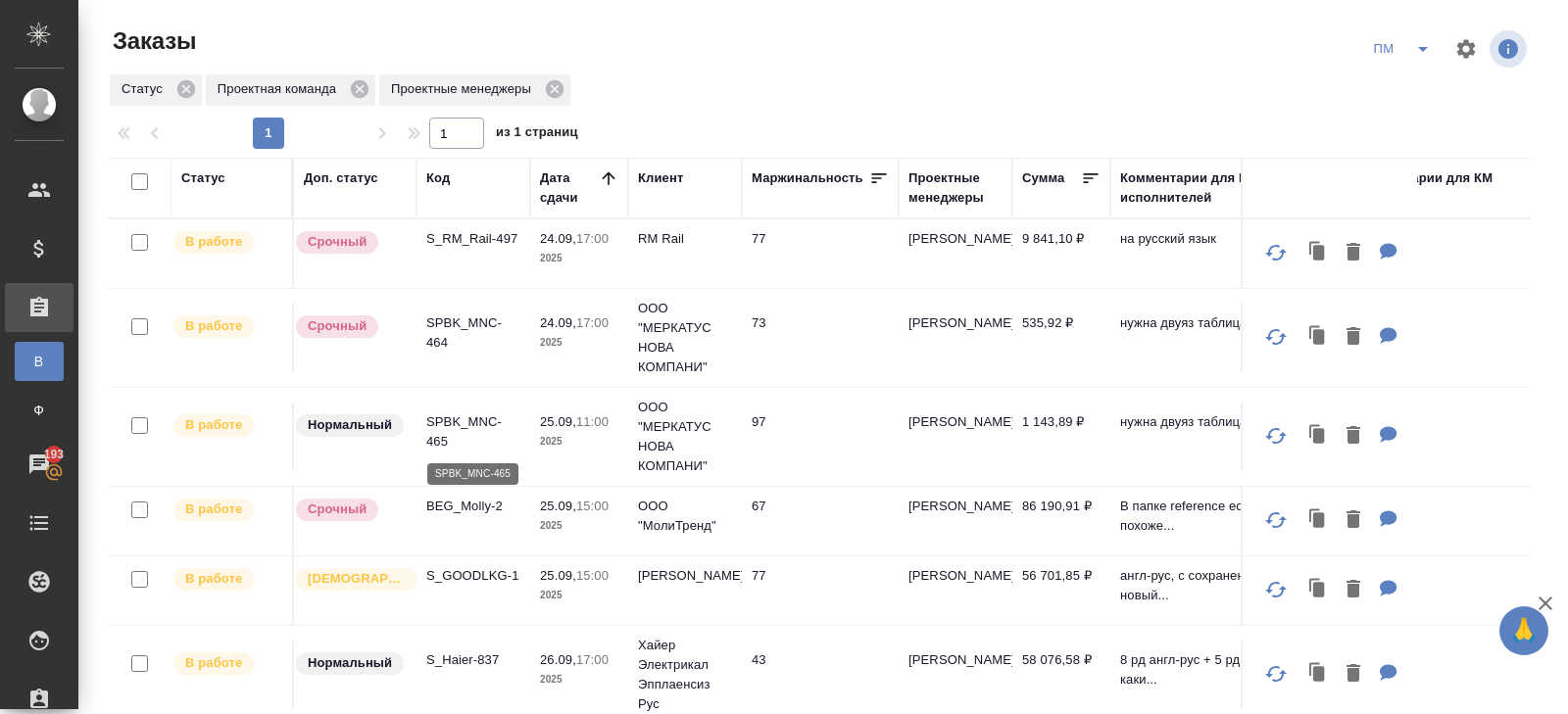
click at [466, 426] on p "SPBK_MNC-465" at bounding box center [473, 432] width 94 height 40
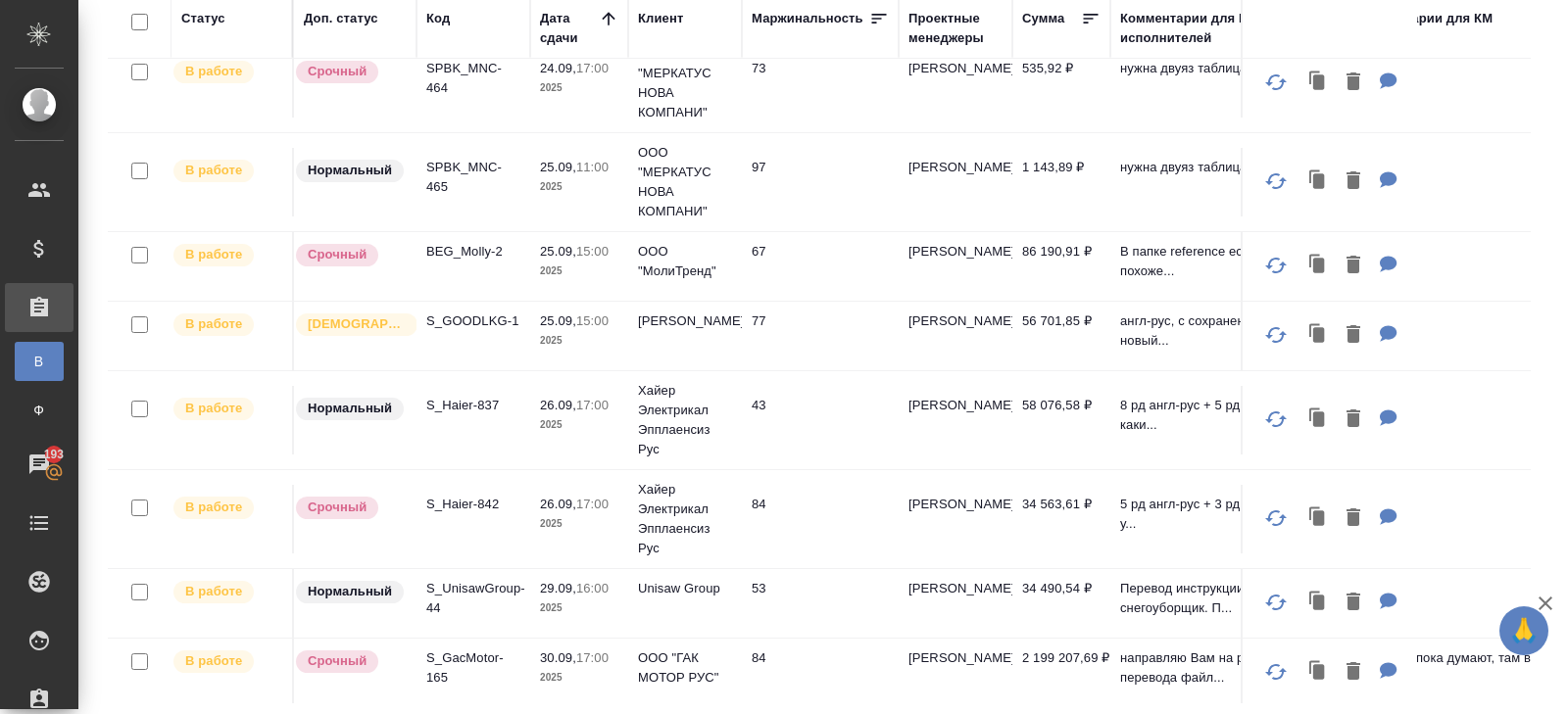
scroll to position [69, 0]
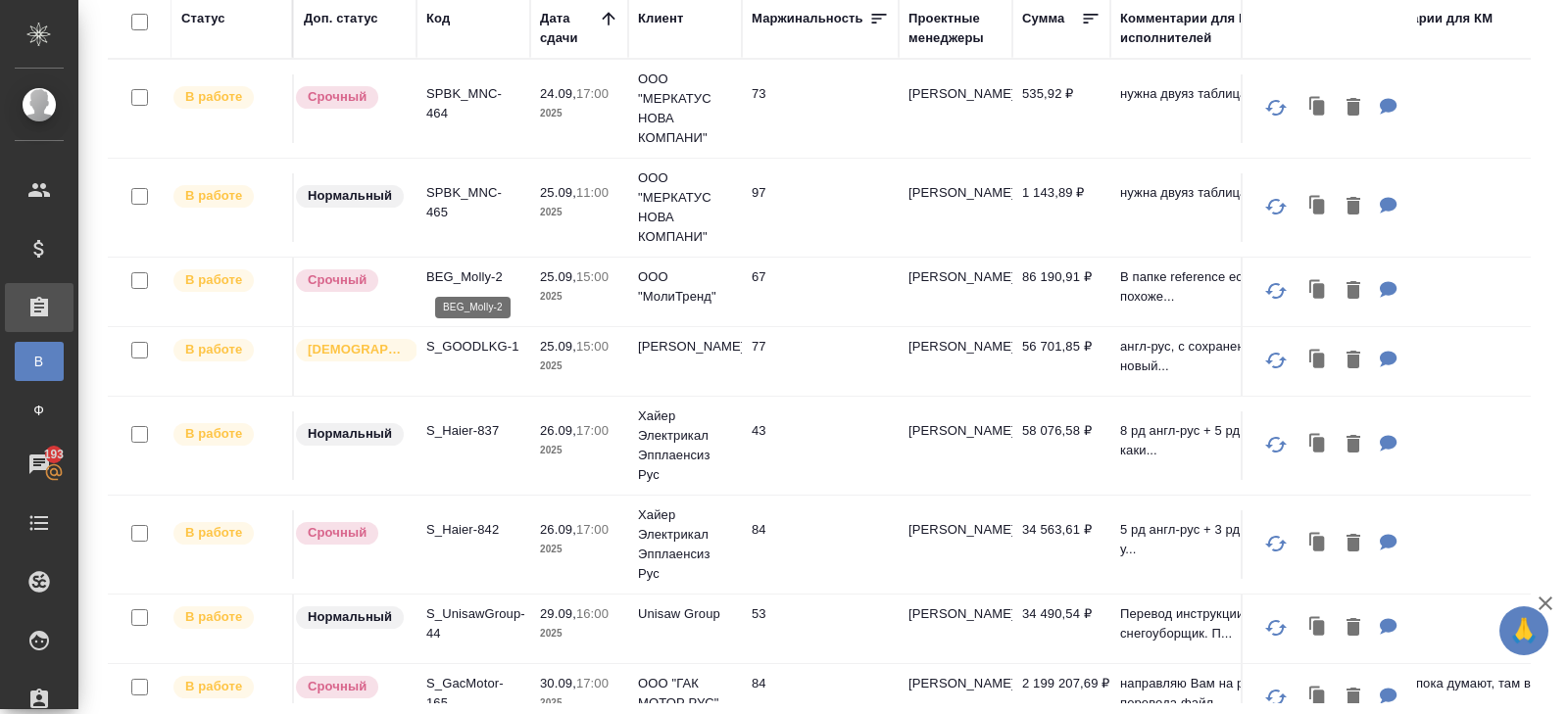
click at [456, 275] on p "BEG_Molly-2" at bounding box center [473, 278] width 94 height 20
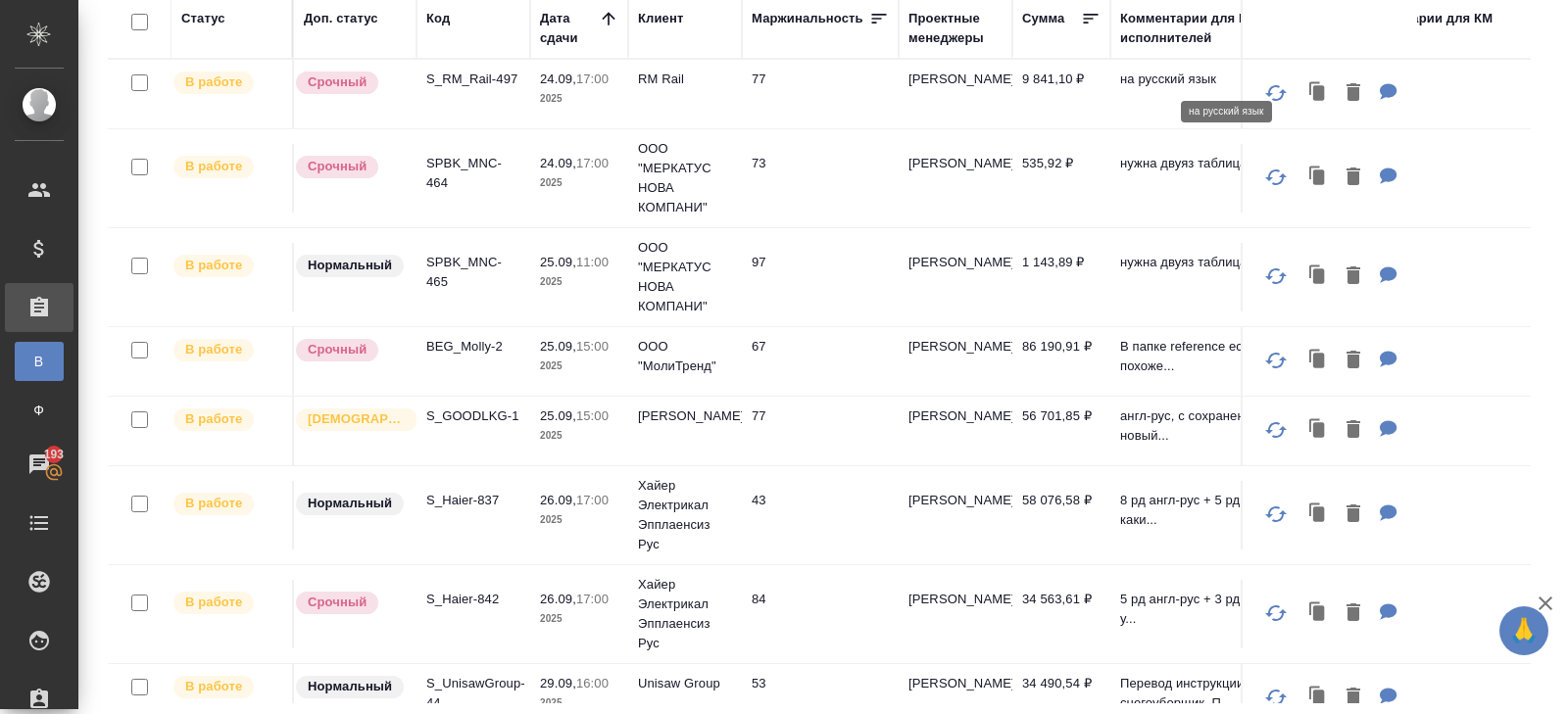
scroll to position [0, 0]
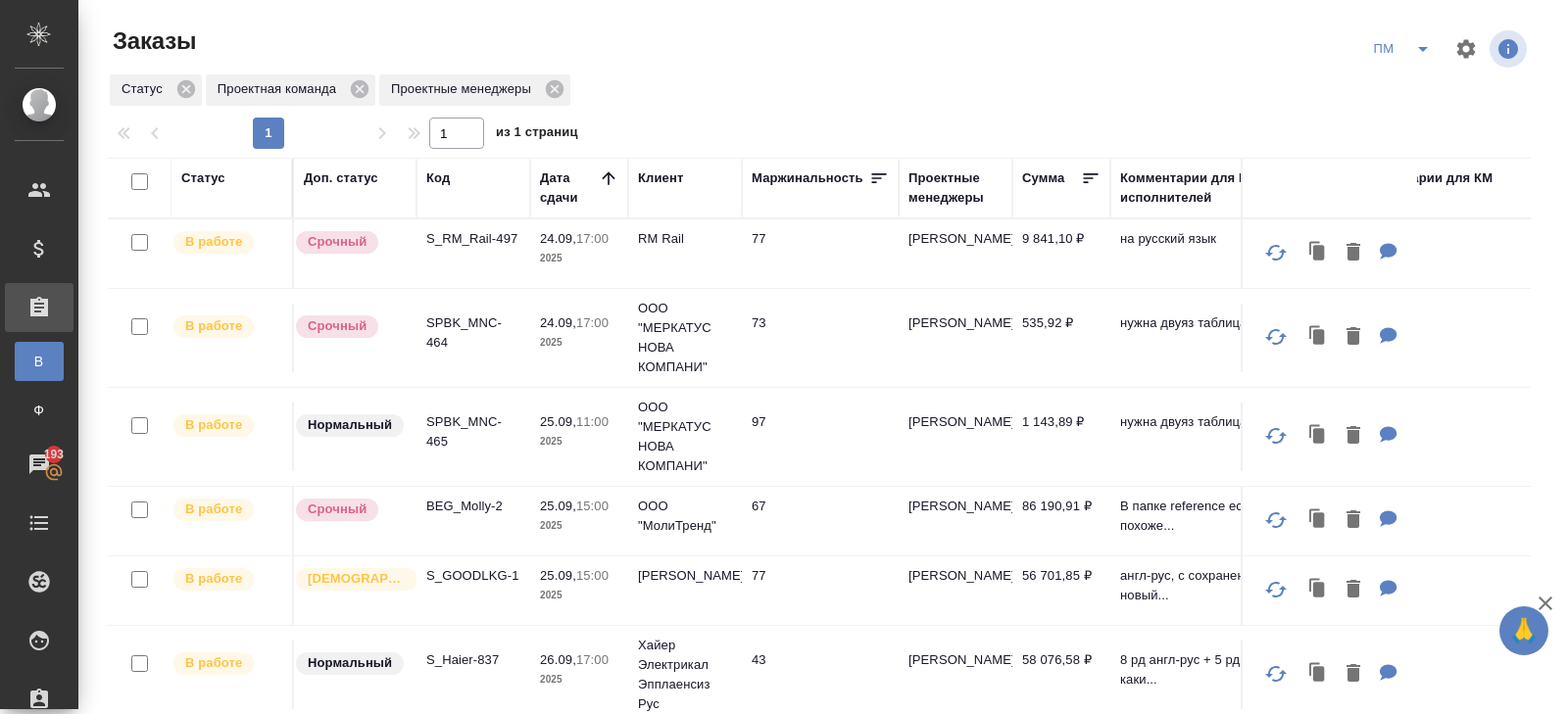
click at [1421, 48] on icon "split button" at bounding box center [1423, 49] width 10 height 5
click at [1413, 88] on li "В работу!" at bounding box center [1403, 88] width 99 height 32
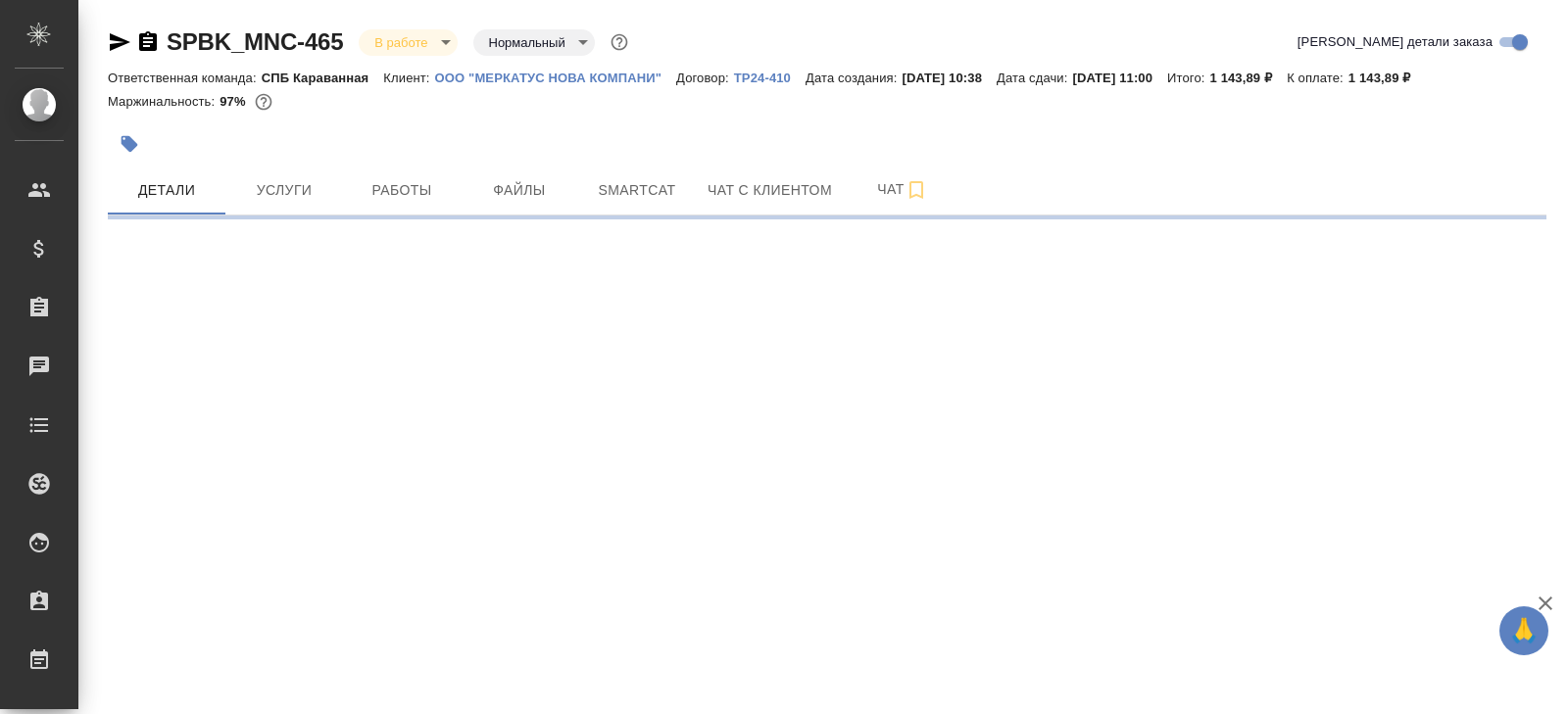
select select "RU"
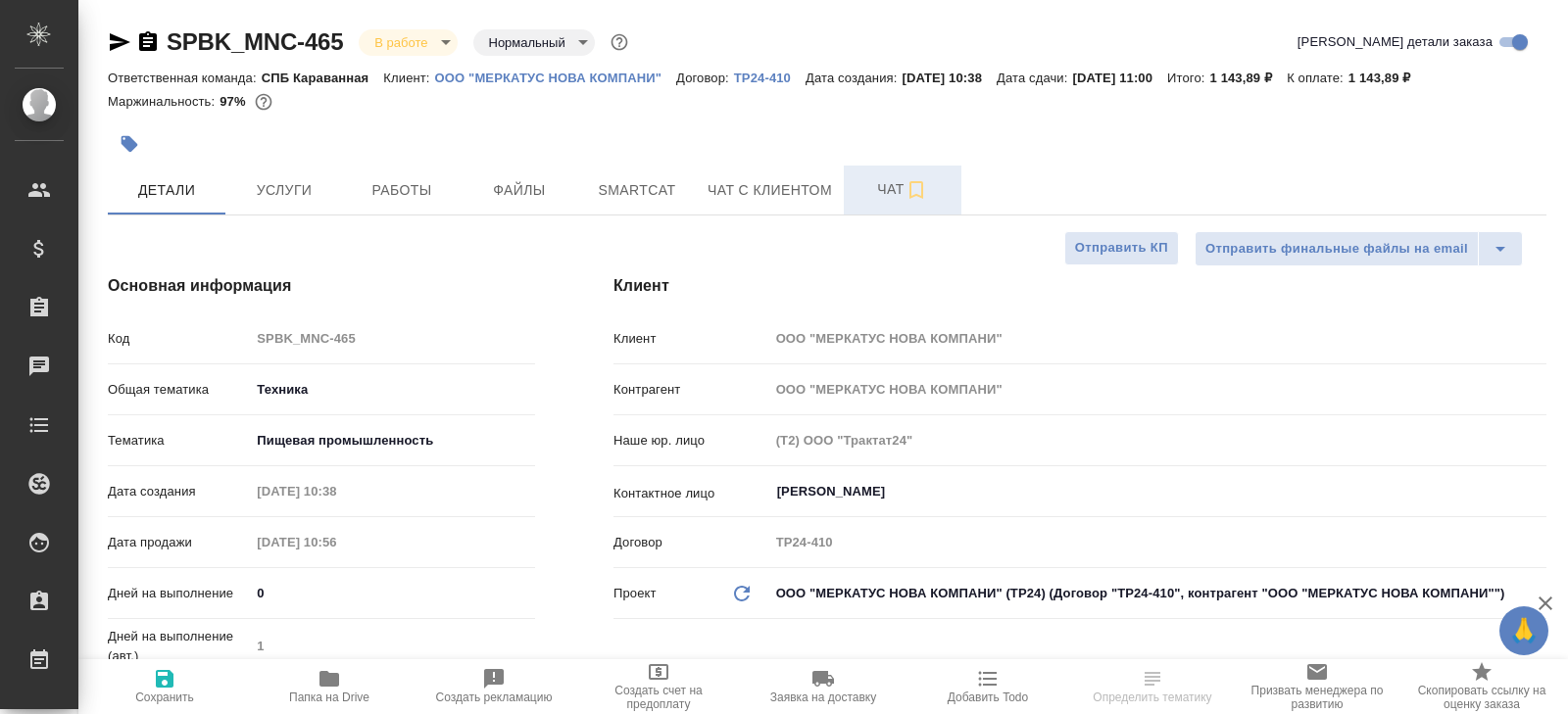
type textarea "x"
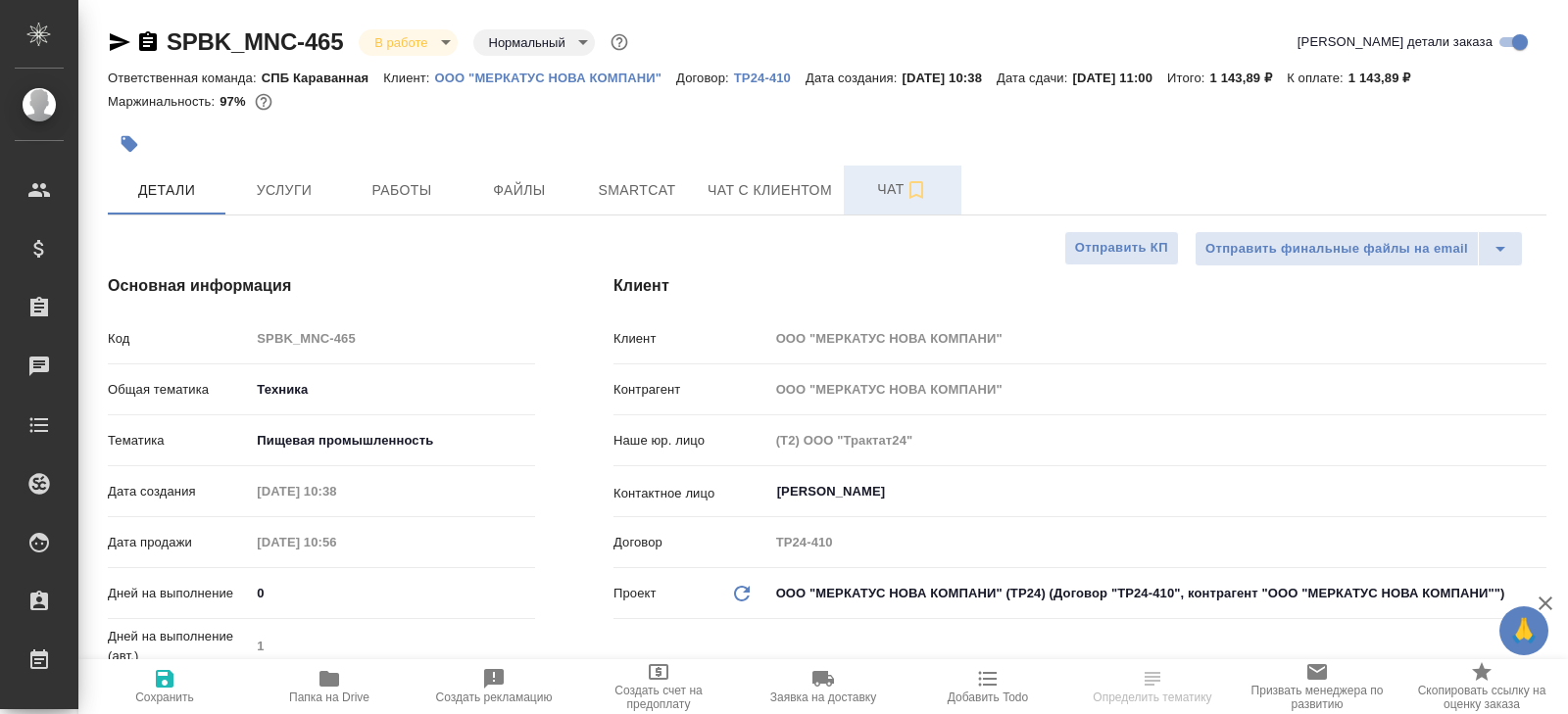
type textarea "x"
click at [896, 172] on button "Чат" at bounding box center [903, 189] width 118 height 49
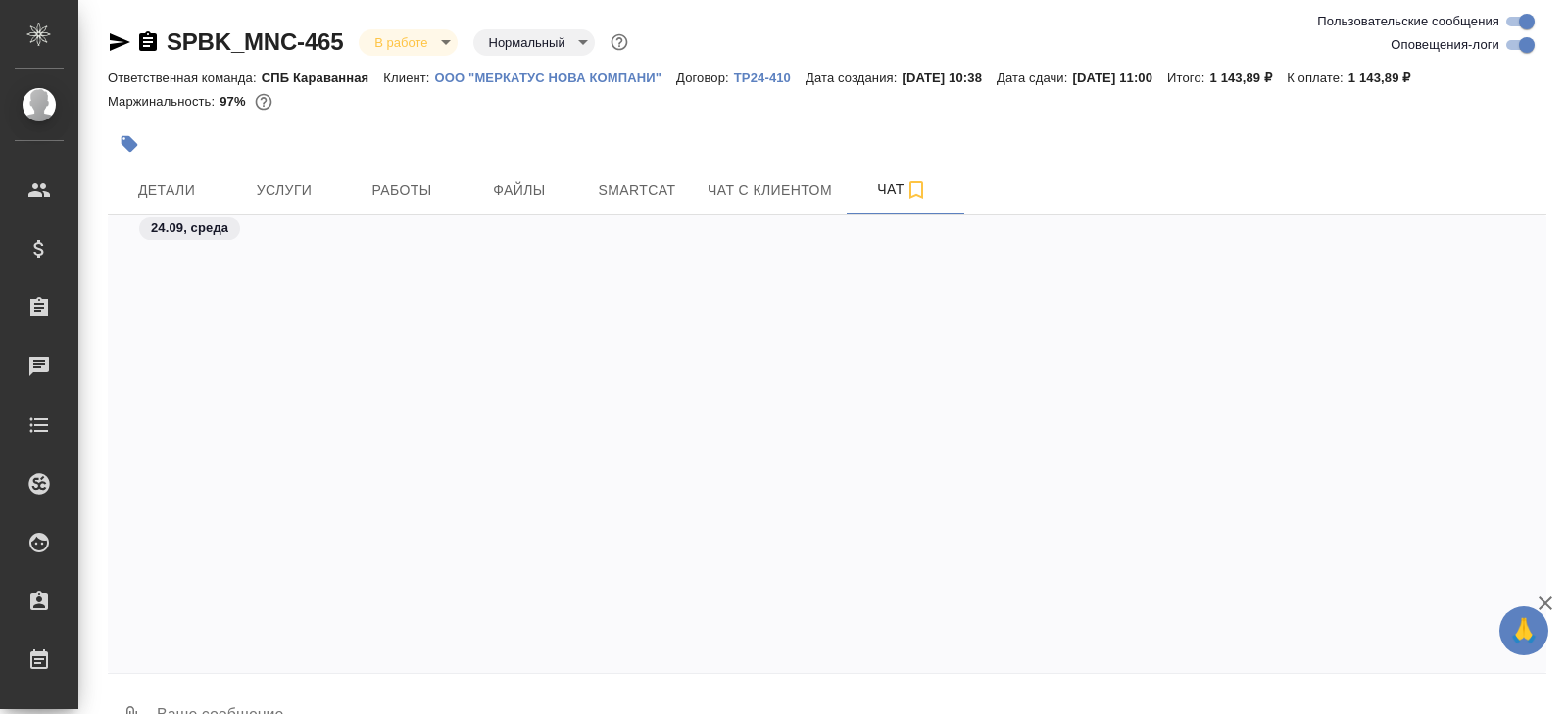
scroll to position [5326, 0]
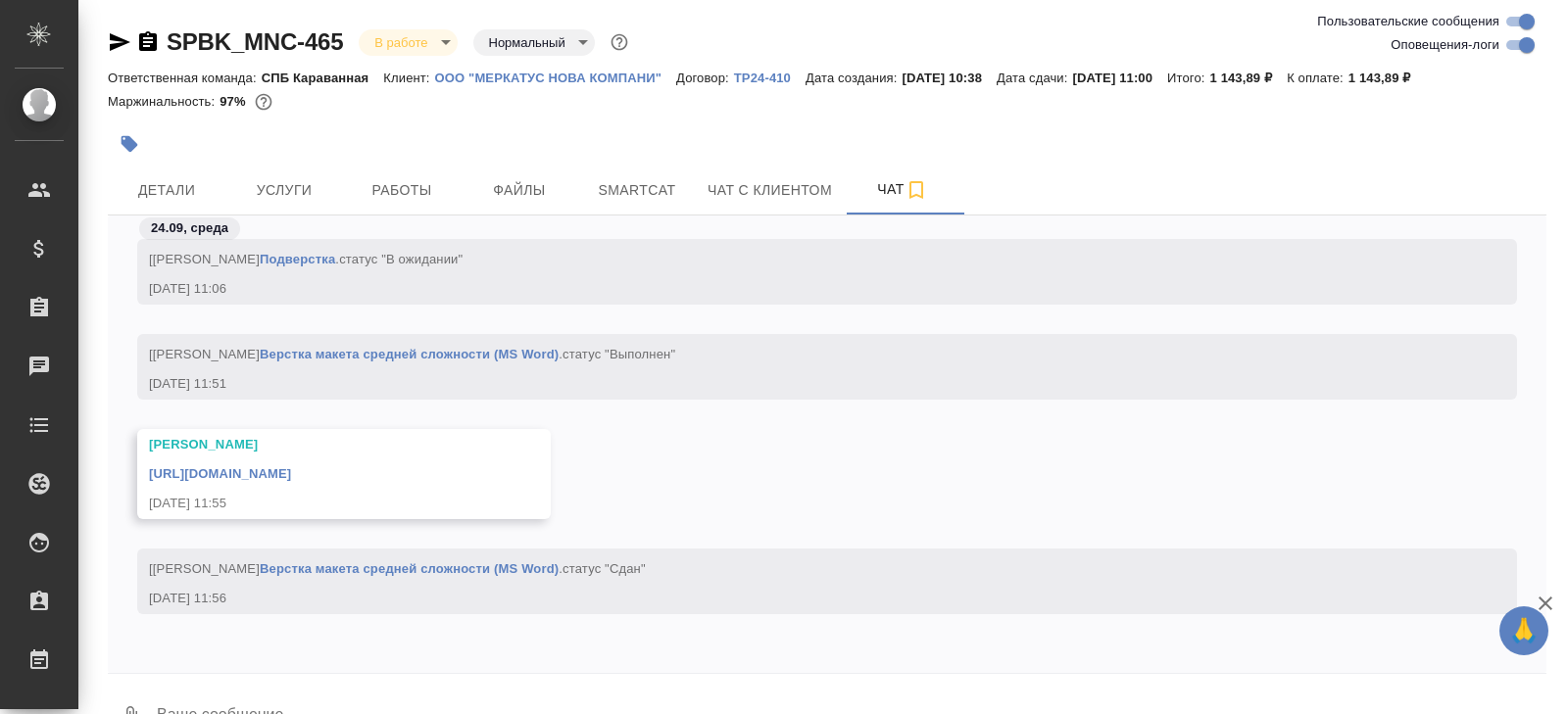
click at [1515, 47] on input "Оповещения-логи" at bounding box center [1526, 46] width 70 height 24
checkbox input "false"
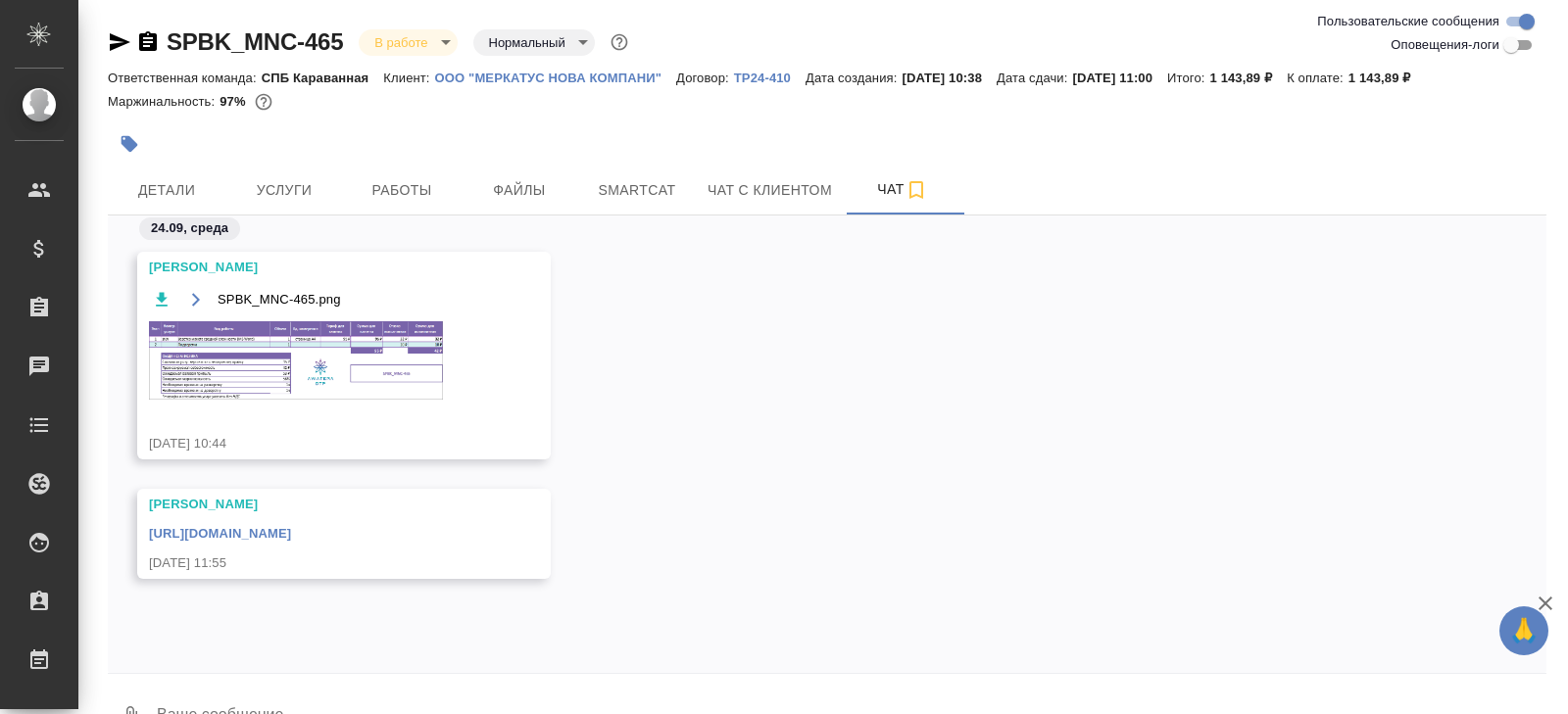
click at [545, 472] on div "Оксютович Ирина SPBK_MNC-465.png 24.09.25, 10:44" at bounding box center [827, 370] width 1439 height 237
click at [292, 541] on link "https://drive.awatera.com/apps/files/?dir=/Shares/%D0%9E%D0%9E%D0%9E%20%22%D0%9…" at bounding box center [219, 534] width 142 height 15
click at [535, 190] on span "Файлы" at bounding box center [519, 190] width 94 height 25
click at [602, 190] on span "Smartcat" at bounding box center [637, 190] width 94 height 25
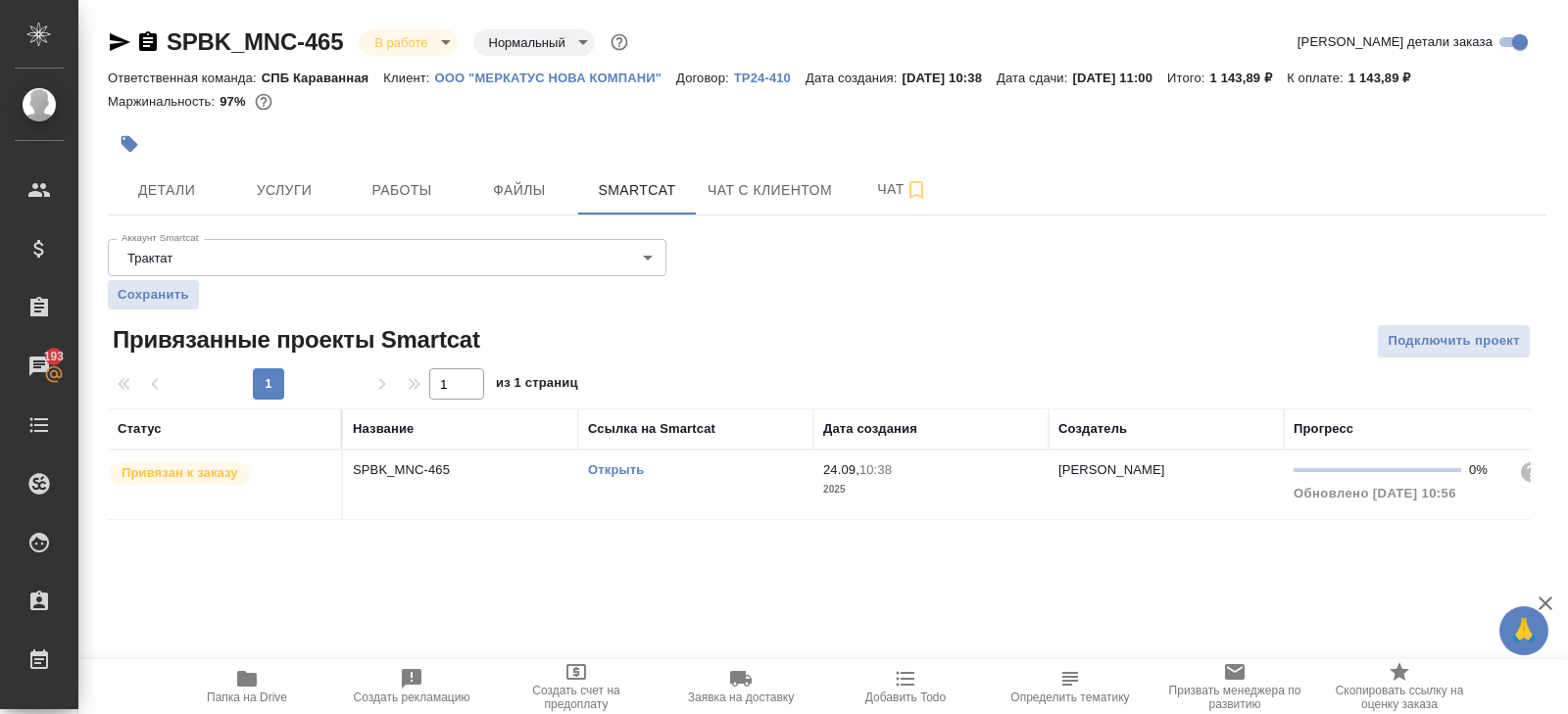
click at [622, 466] on link "Открыть" at bounding box center [616, 469] width 56 height 15
click at [426, 169] on button "Работы" at bounding box center [402, 189] width 118 height 49
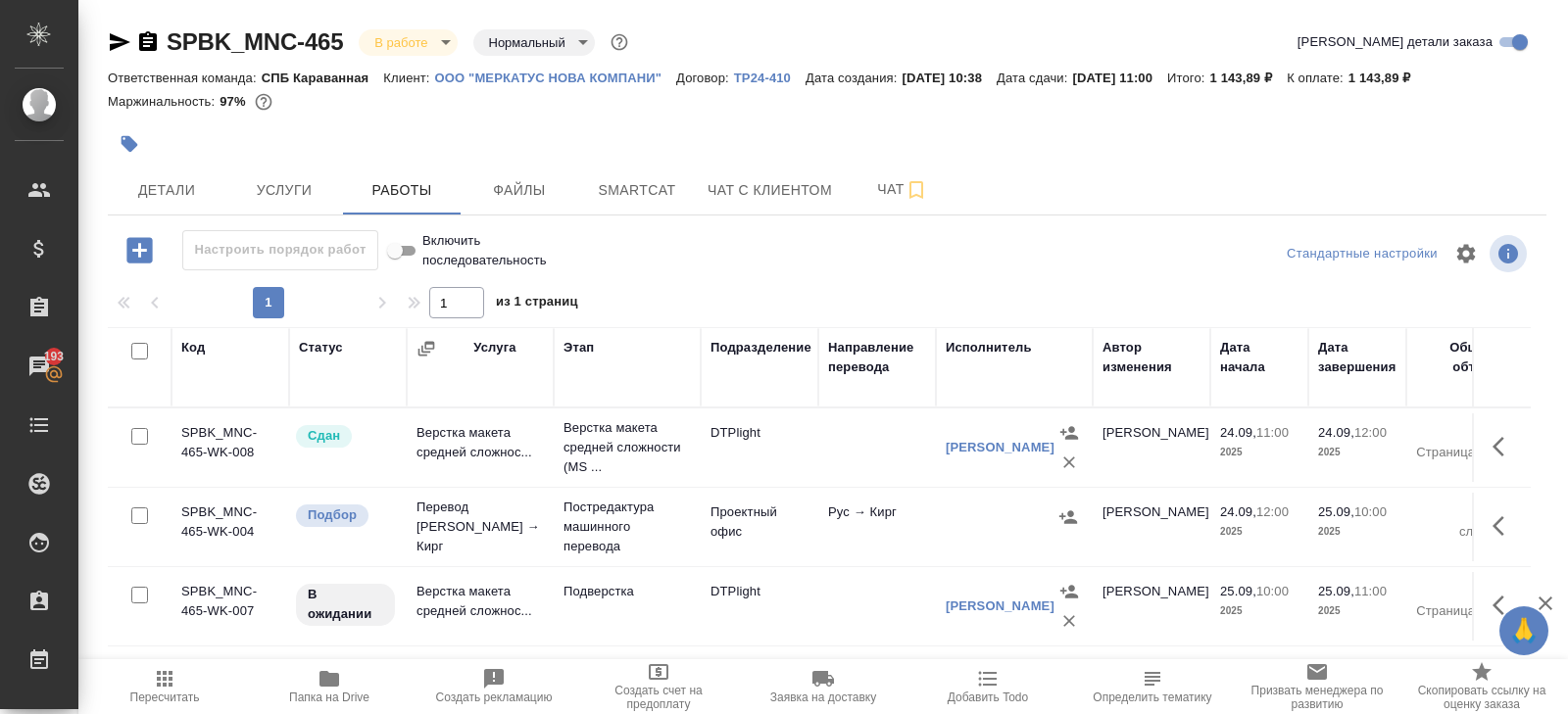
scroll to position [104, 0]
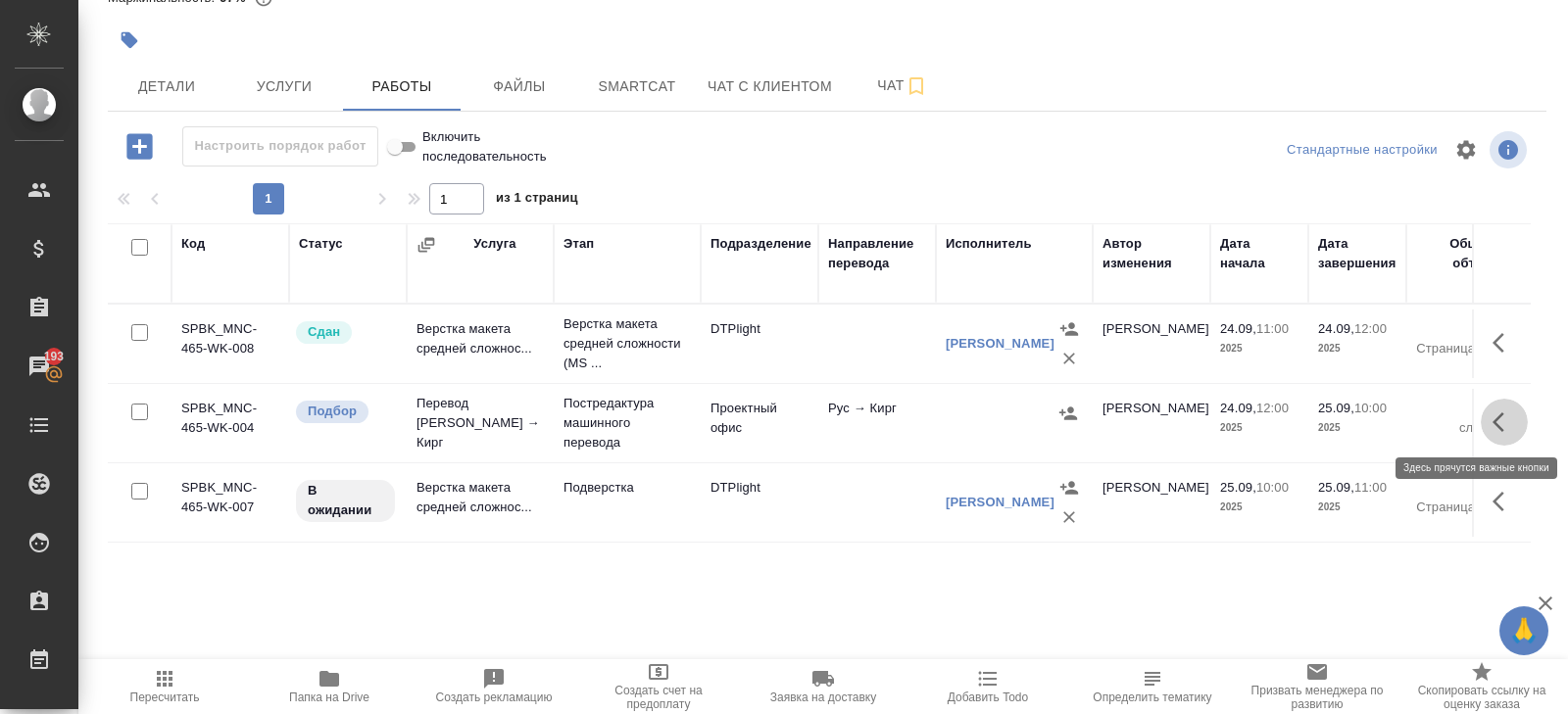
click at [1510, 420] on icon "button" at bounding box center [1505, 422] width 24 height 24
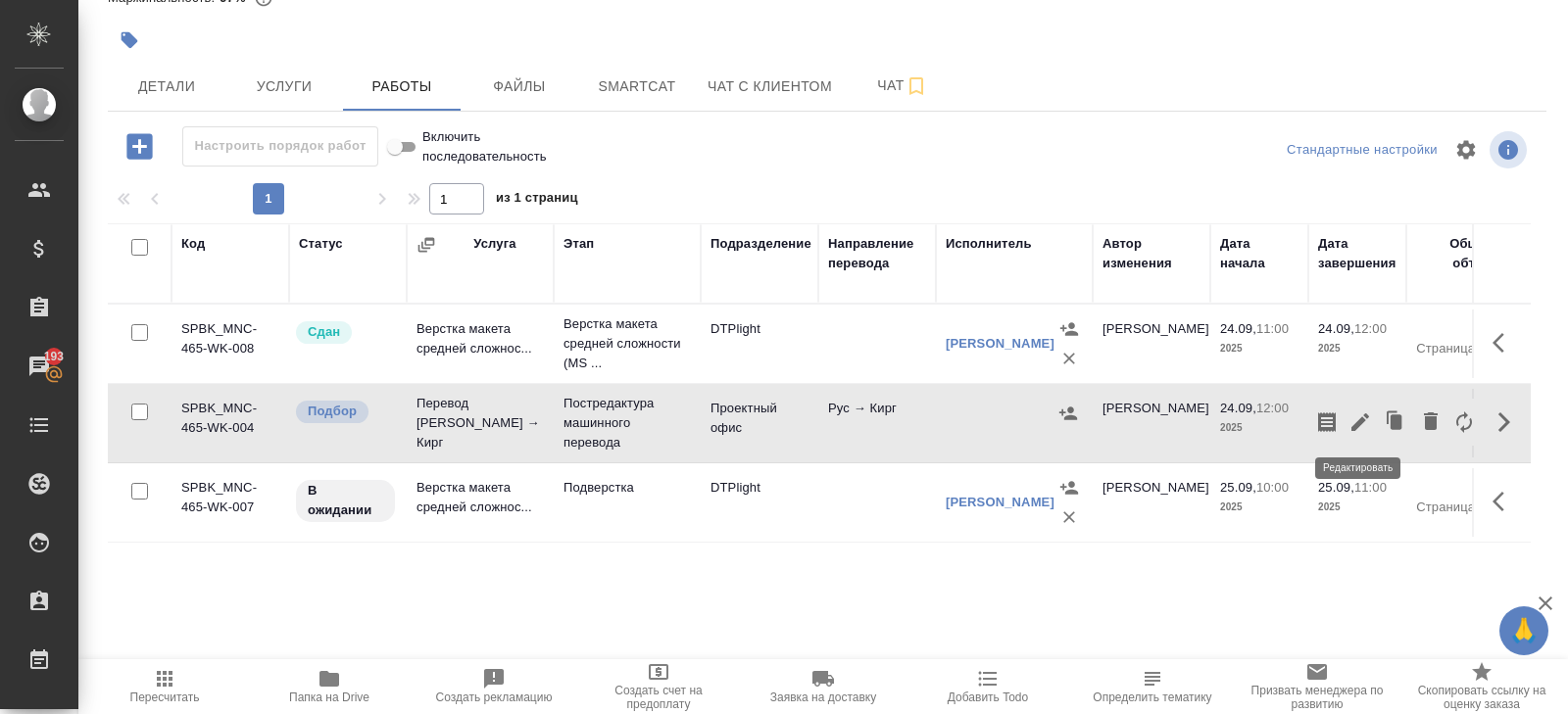
click at [1368, 429] on icon "button" at bounding box center [1361, 422] width 24 height 24
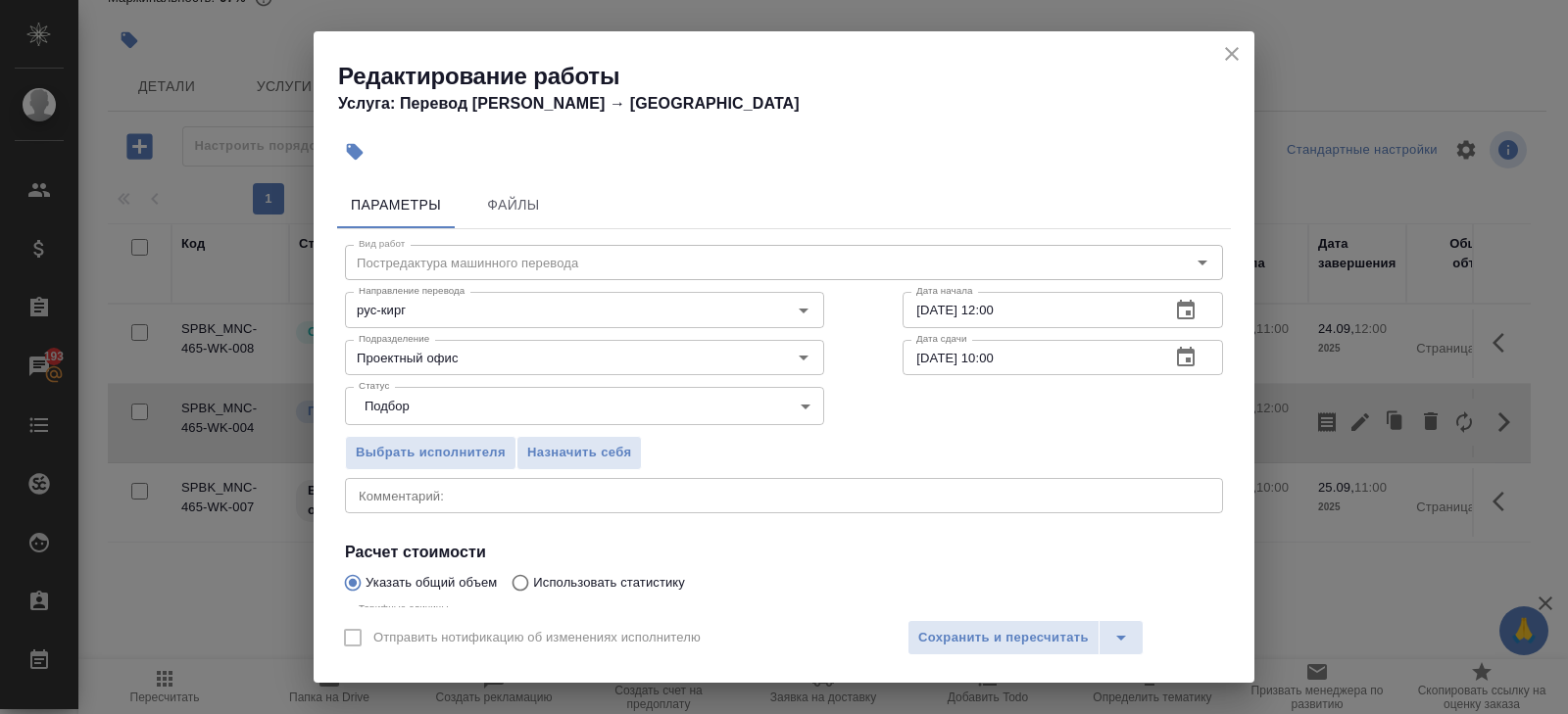
scroll to position [208, 0]
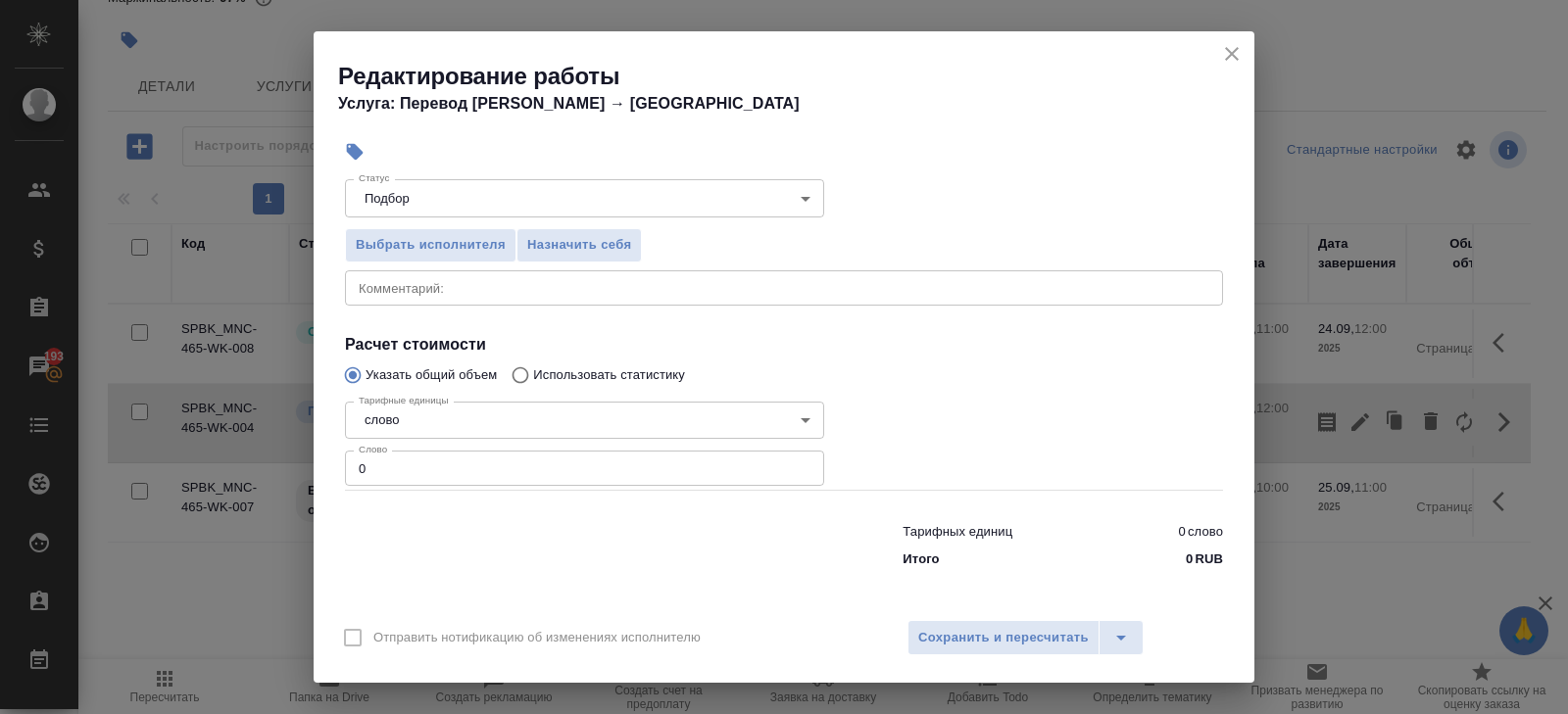
click at [380, 474] on input "0" at bounding box center [584, 469] width 479 height 36
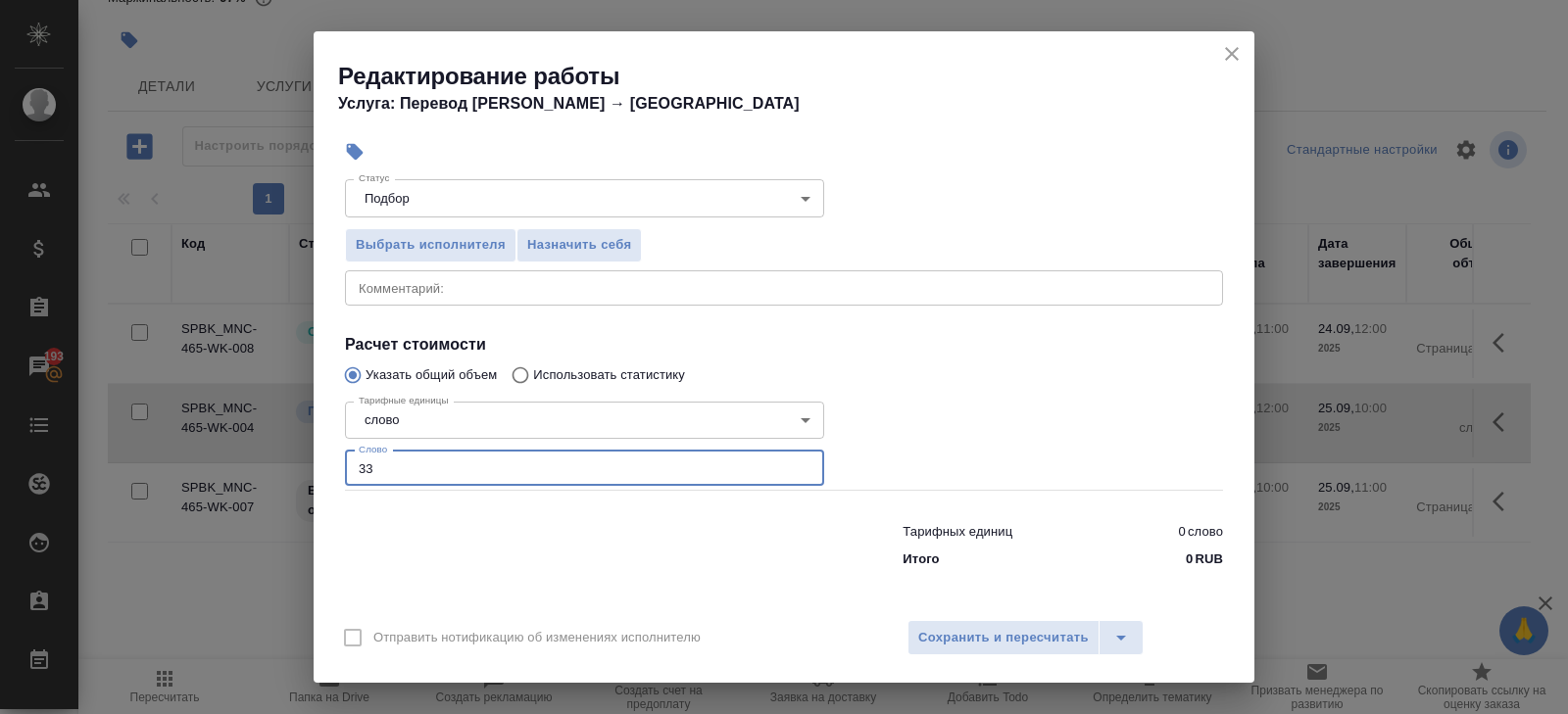
type input "339"
type input "339.8"
click at [963, 639] on span "Сохранить и пересчитать" at bounding box center [1004, 639] width 171 height 23
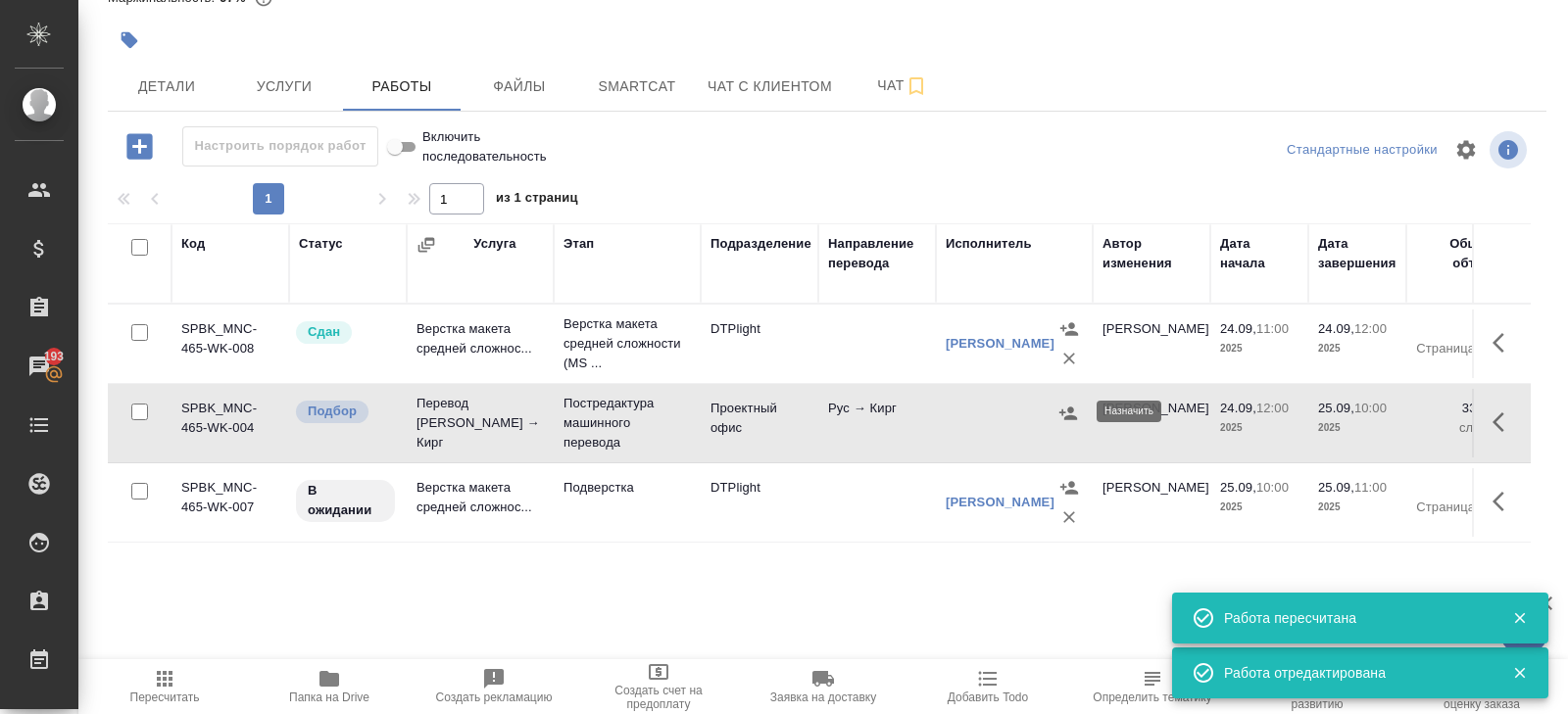
click at [1066, 413] on icon "button" at bounding box center [1068, 414] width 20 height 20
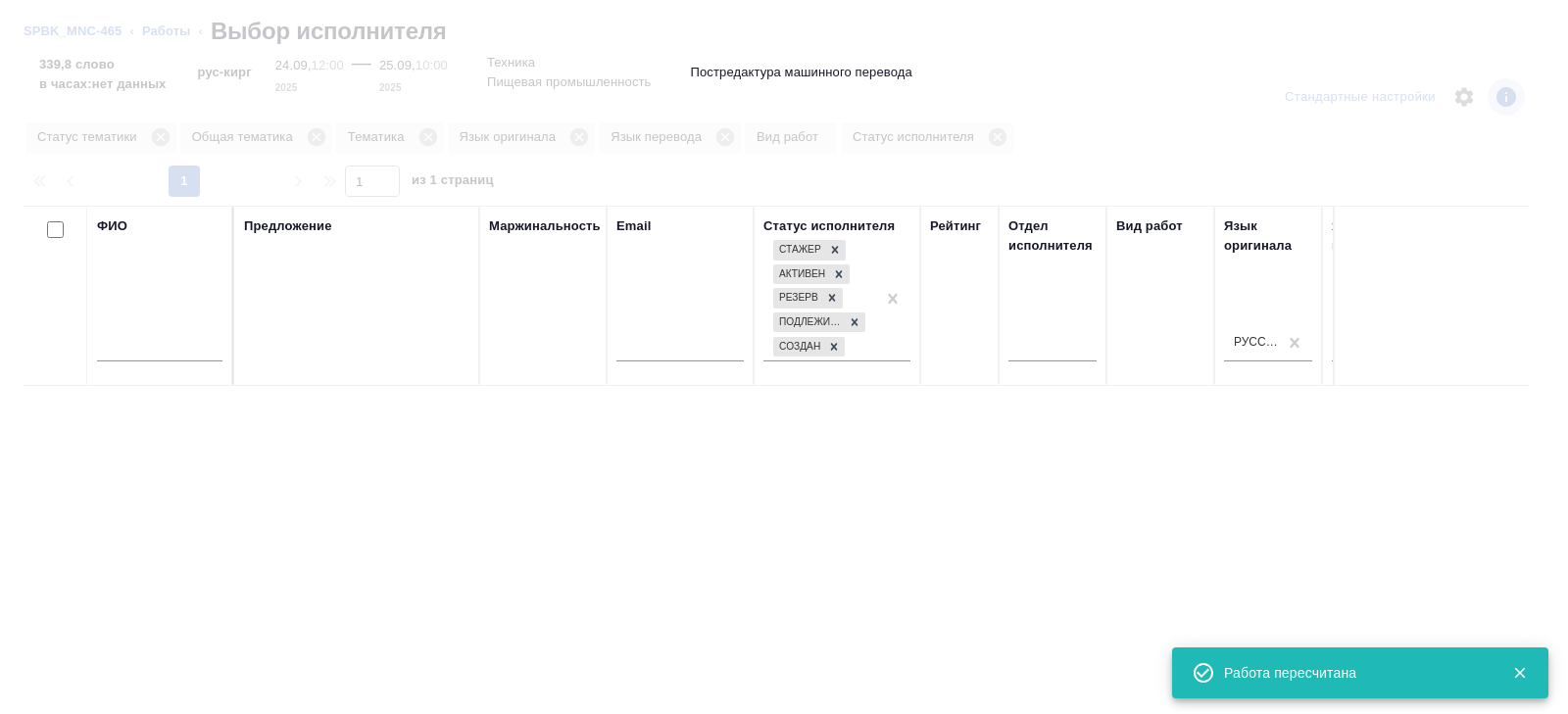
click at [159, 354] on input "text" at bounding box center [160, 349] width 126 height 25
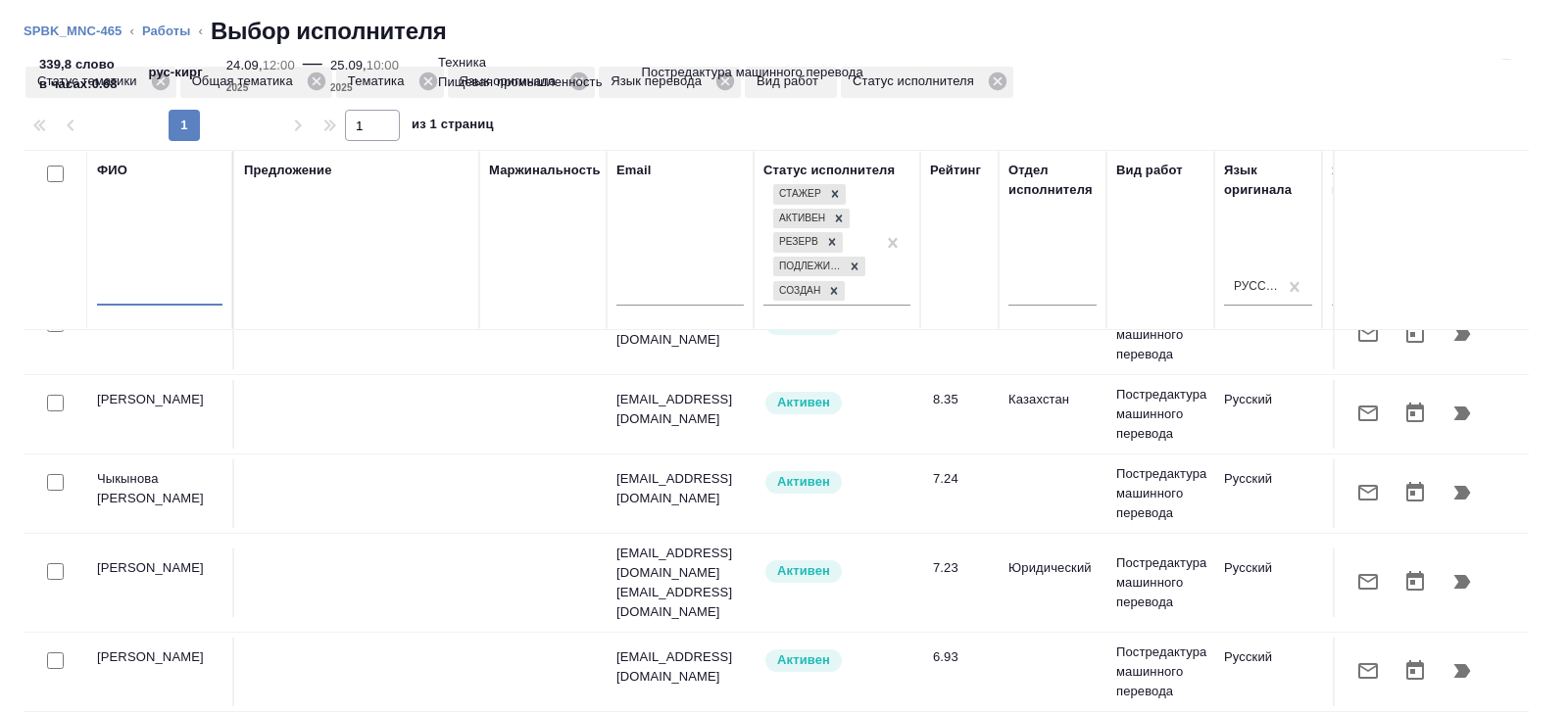
scroll to position [116, 0]
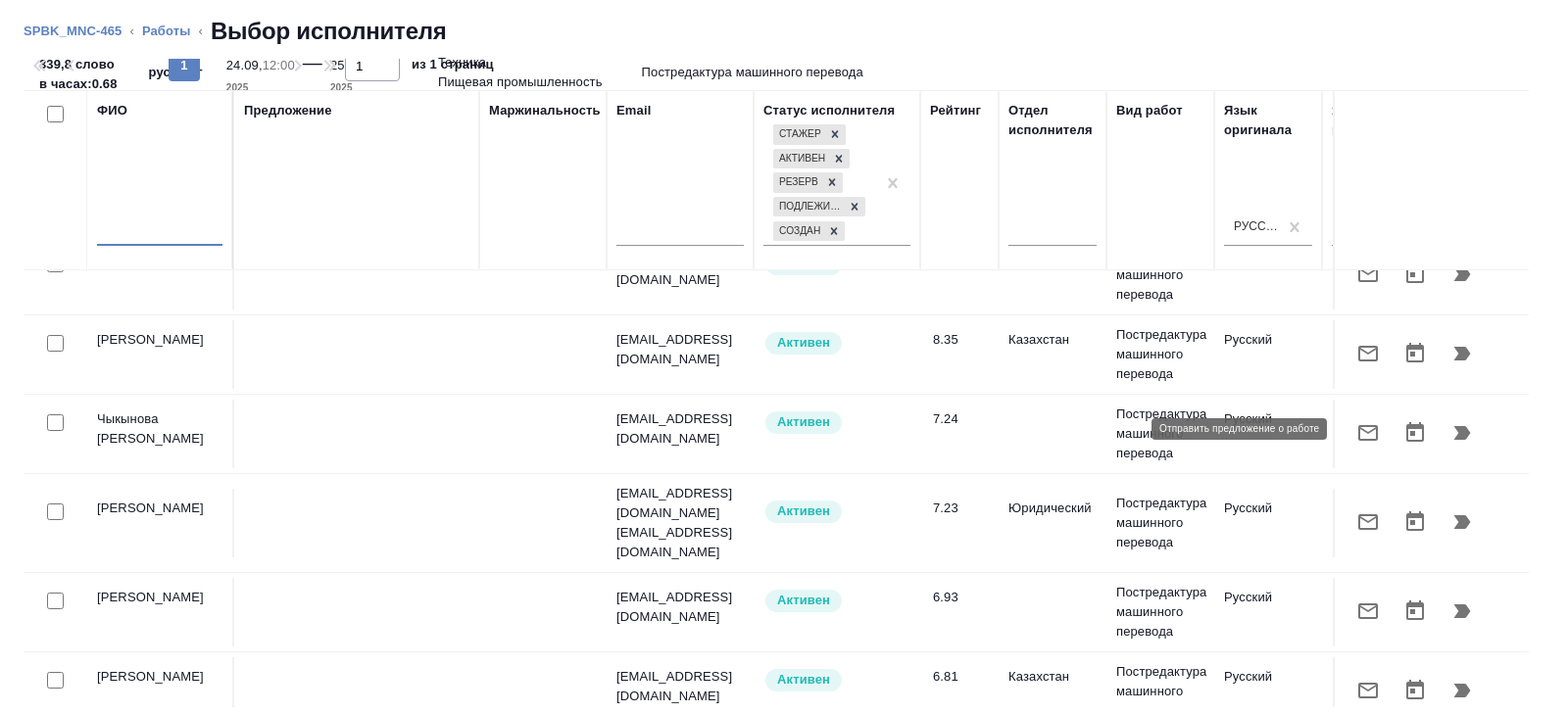
click at [1369, 433] on icon "button" at bounding box center [1369, 433] width 24 height 24
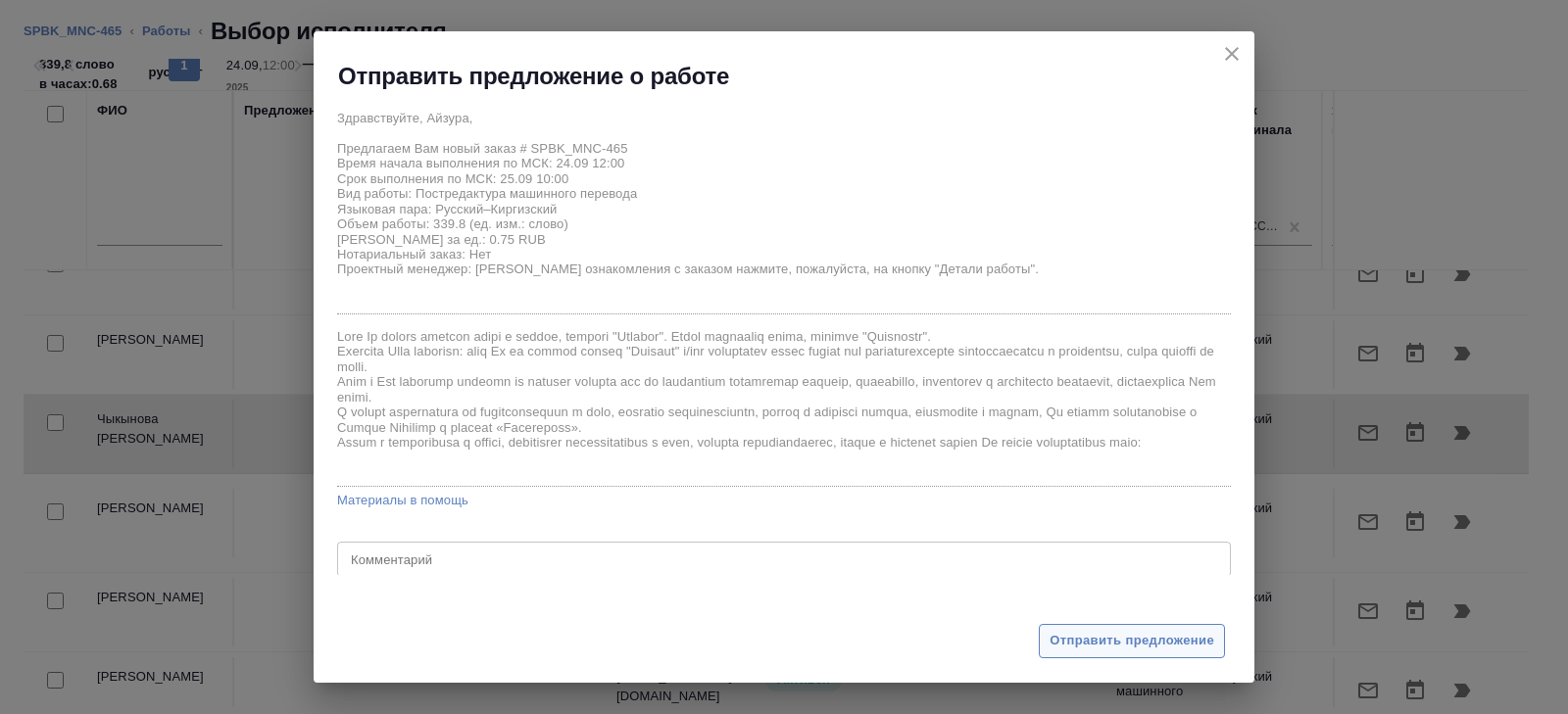
click at [1144, 628] on button "Отправить предложение" at bounding box center [1133, 642] width 186 height 35
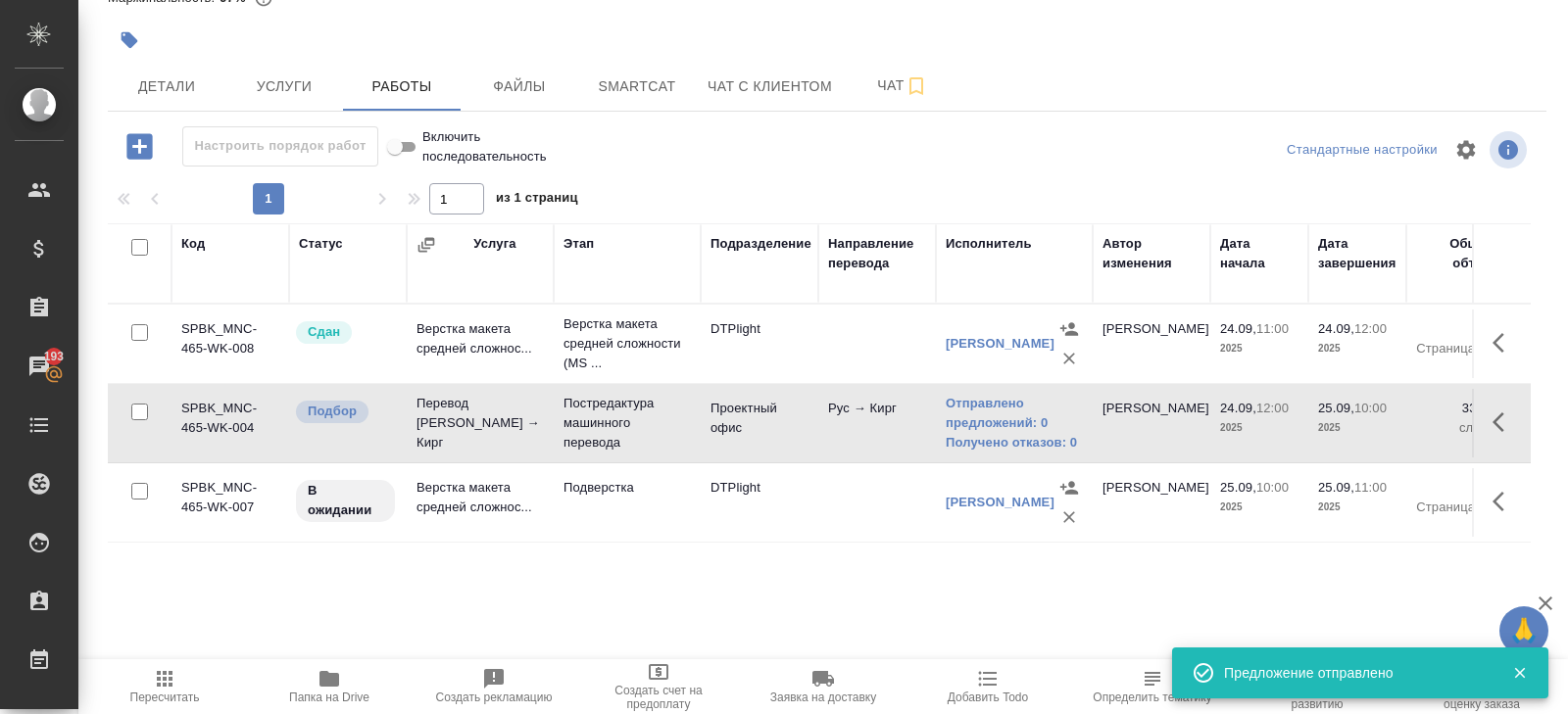
click at [165, 679] on icon "button" at bounding box center [165, 679] width 16 height 16
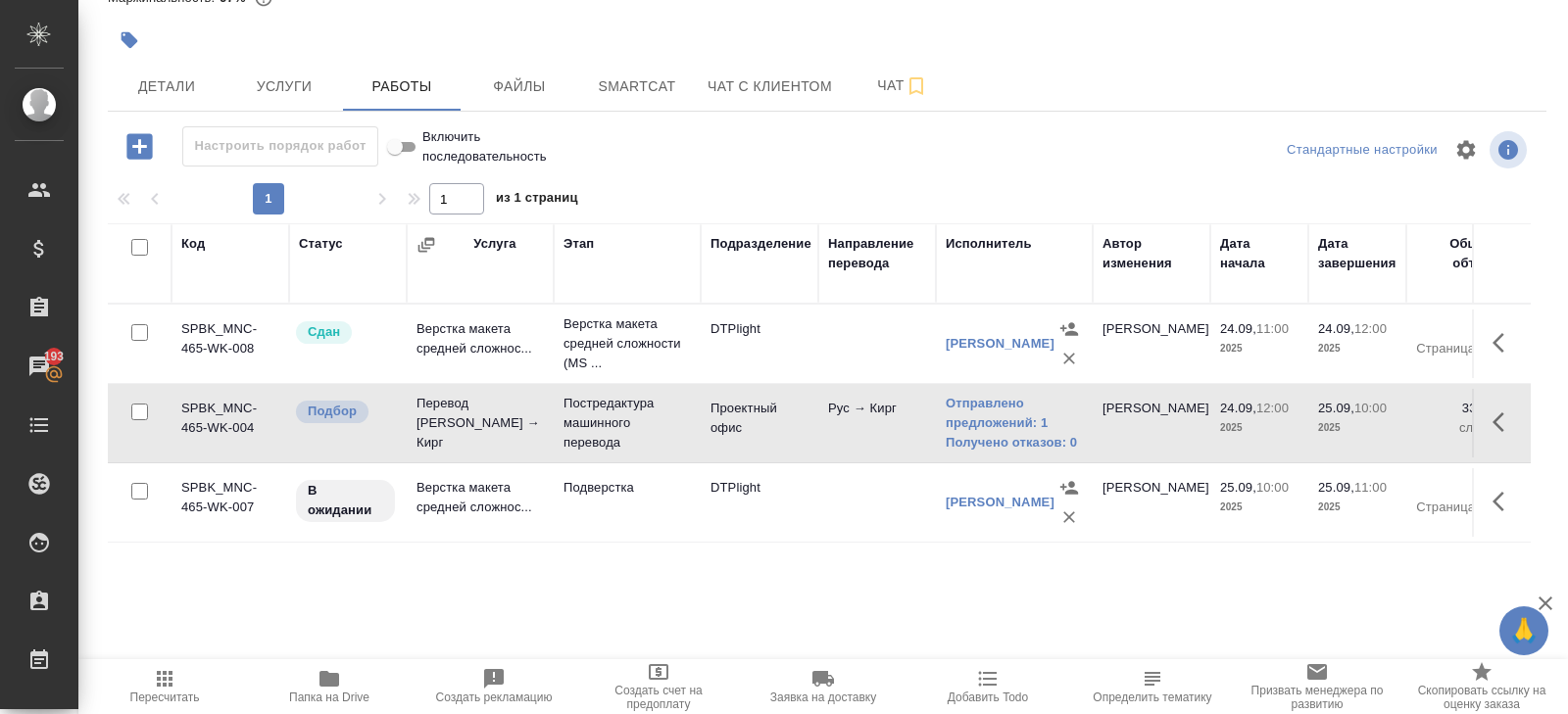
click at [174, 685] on icon "button" at bounding box center [165, 679] width 24 height 24
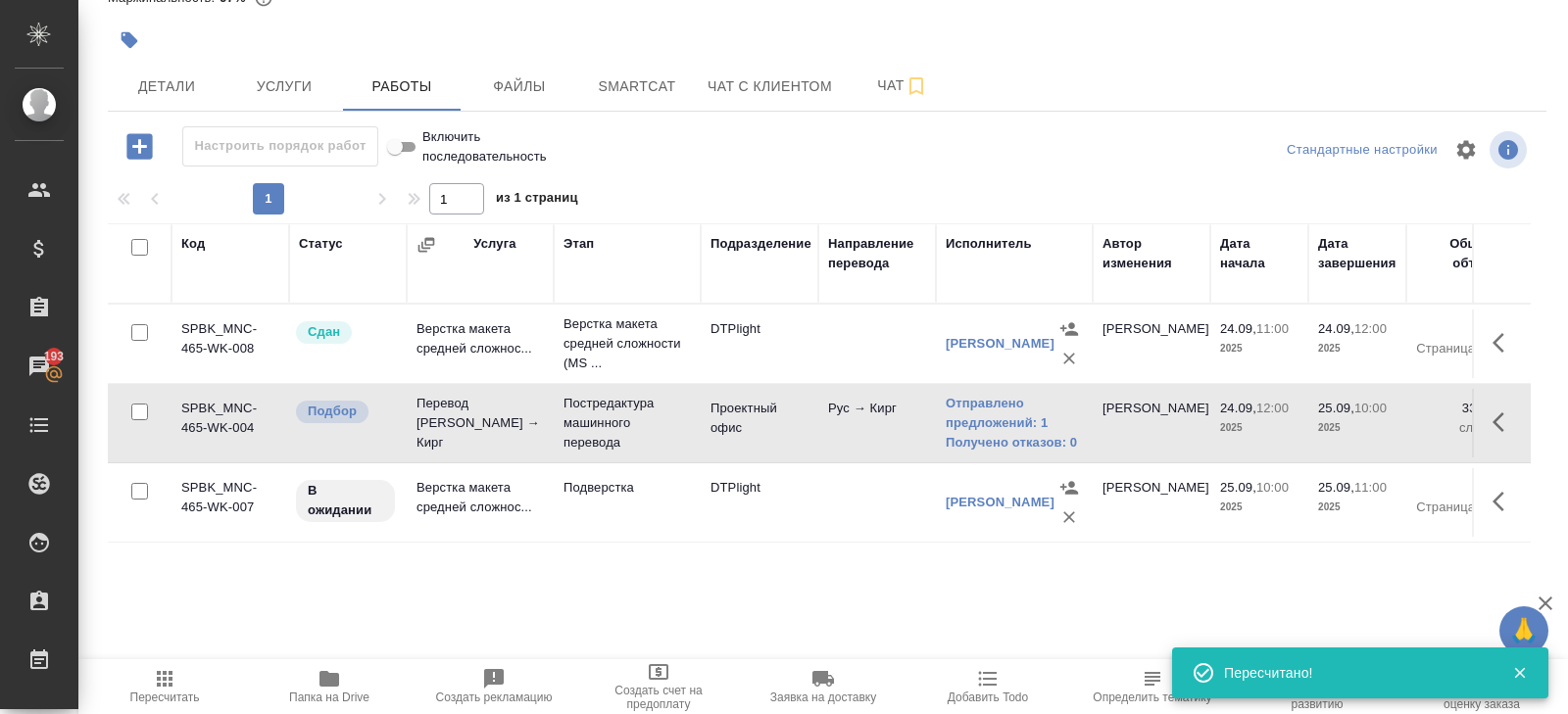
click at [171, 673] on icon "button" at bounding box center [165, 679] width 16 height 16
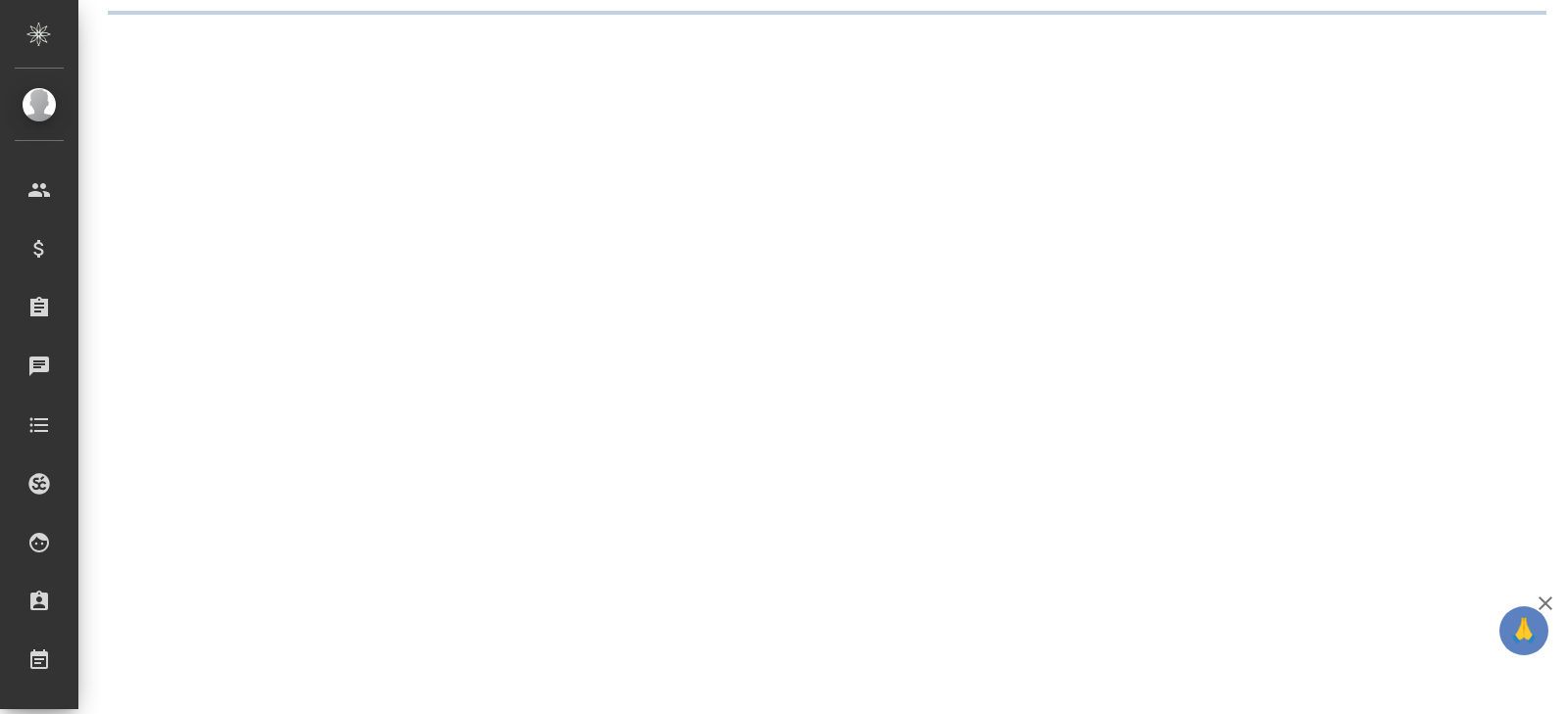
select select "RU"
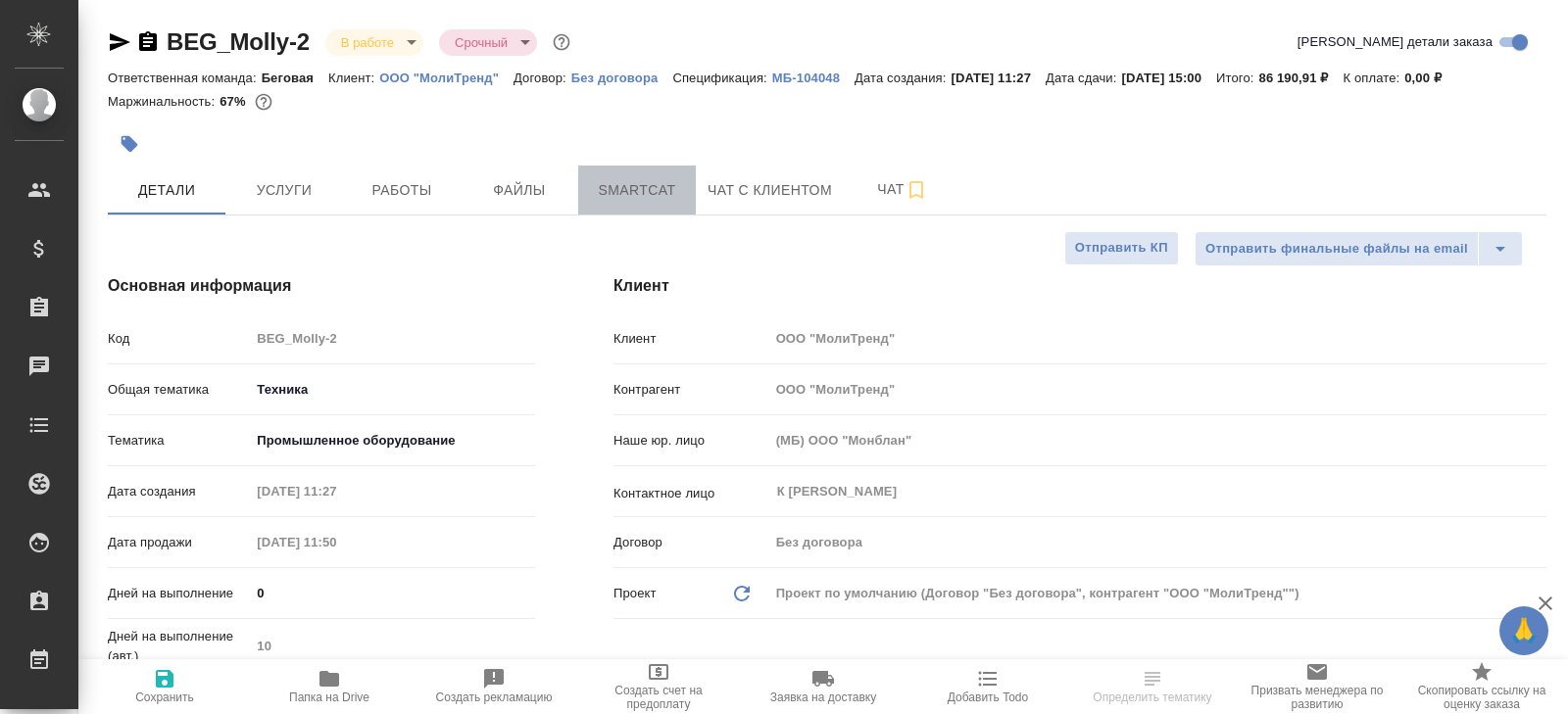
click at [658, 194] on span "Smartcat" at bounding box center [637, 190] width 94 height 25
type textarea "x"
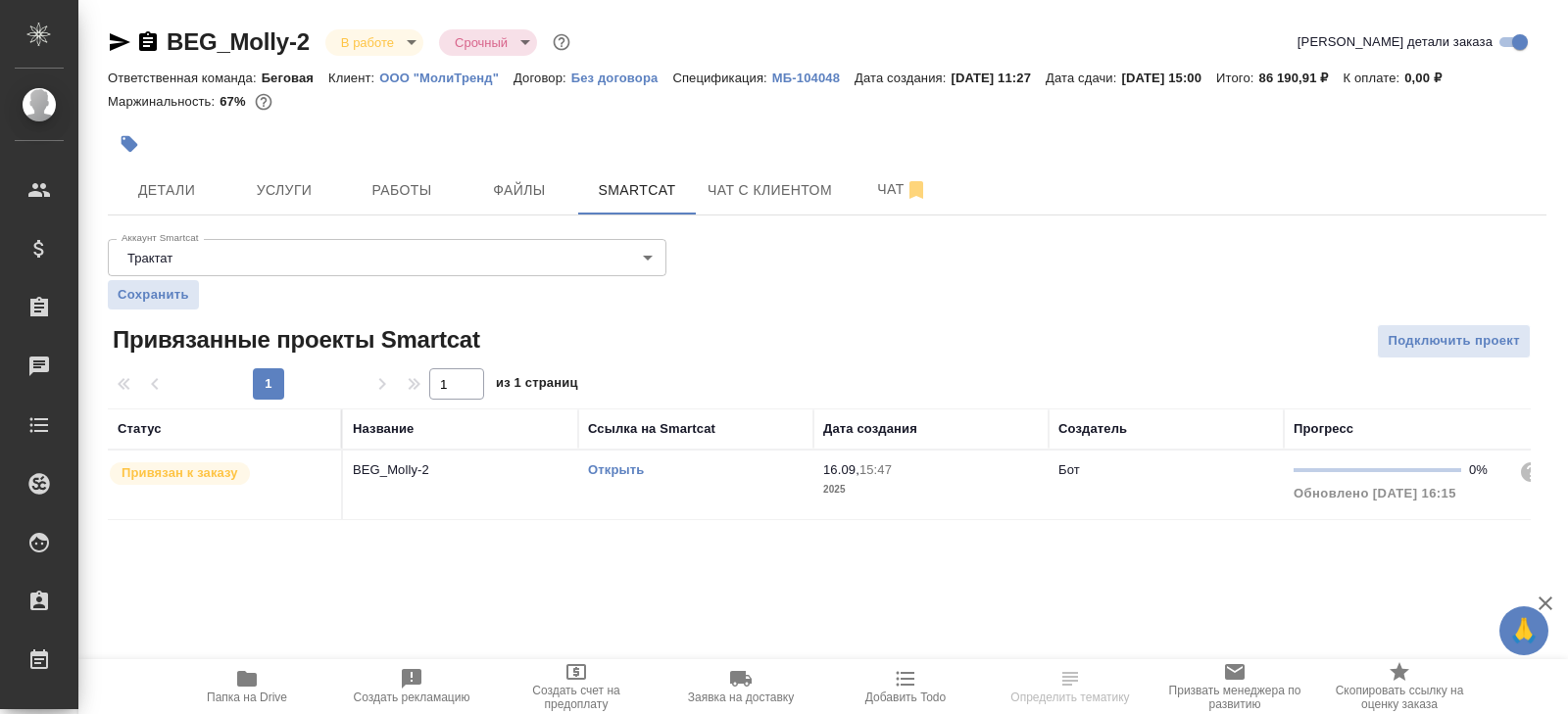
click at [613, 465] on link "Открыть" at bounding box center [616, 469] width 56 height 15
